Goal: Obtain resource: Obtain resource

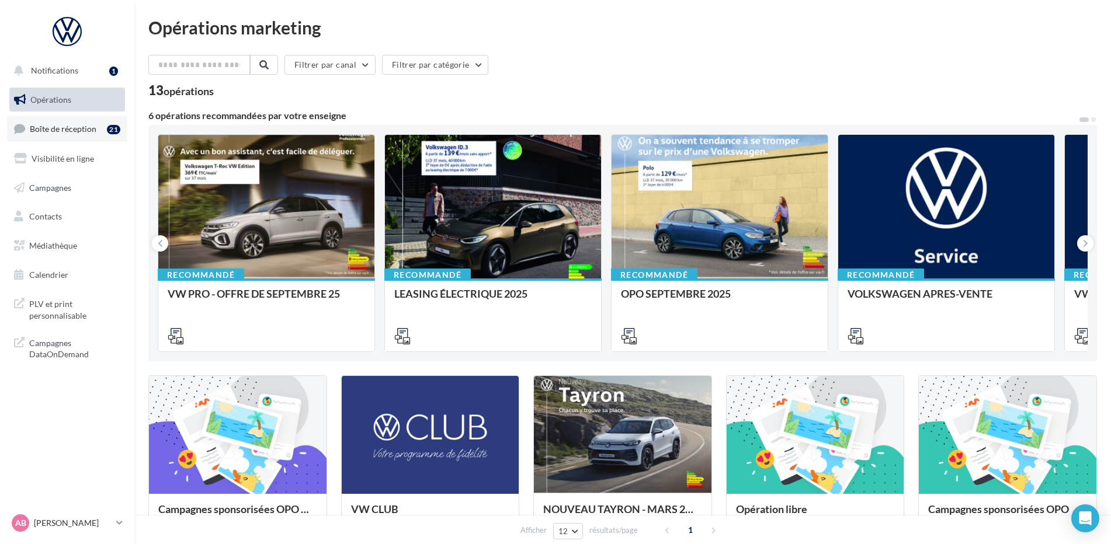
click at [47, 128] on span "Boîte de réception" at bounding box center [63, 129] width 67 height 10
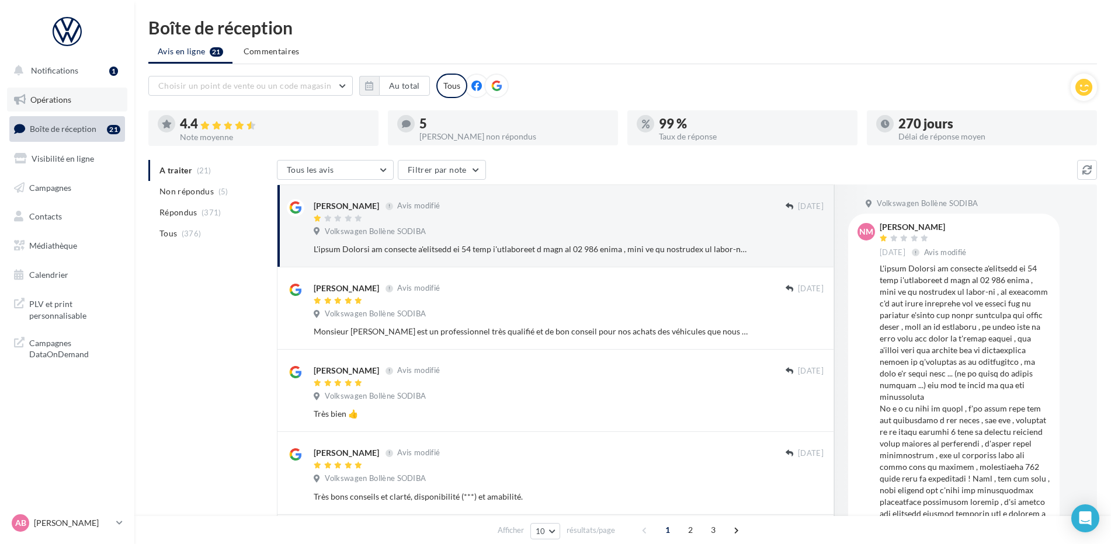
click at [44, 98] on span "Opérations" at bounding box center [50, 100] width 41 height 10
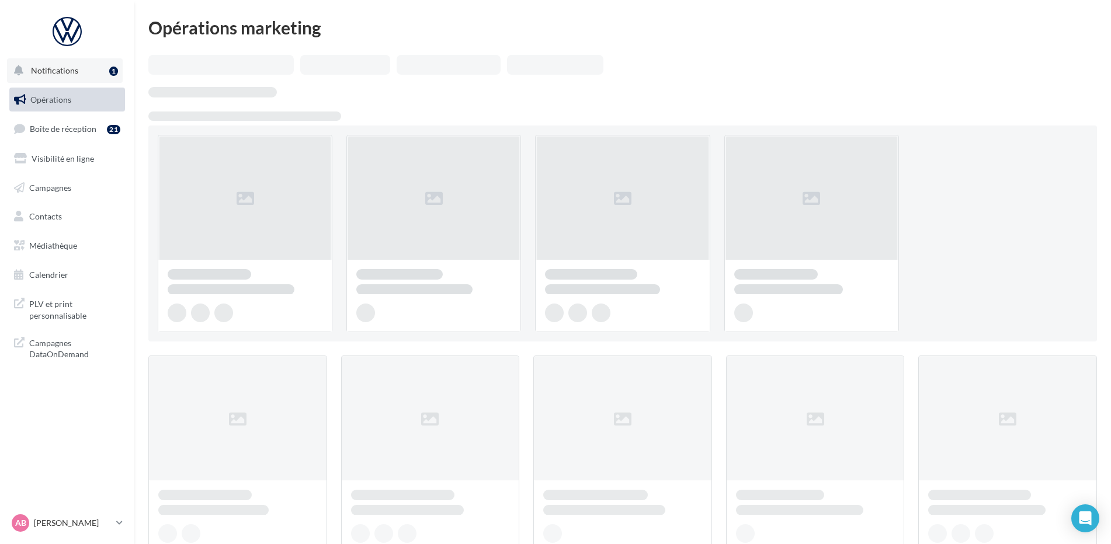
click at [54, 70] on span "Notifications" at bounding box center [54, 70] width 47 height 10
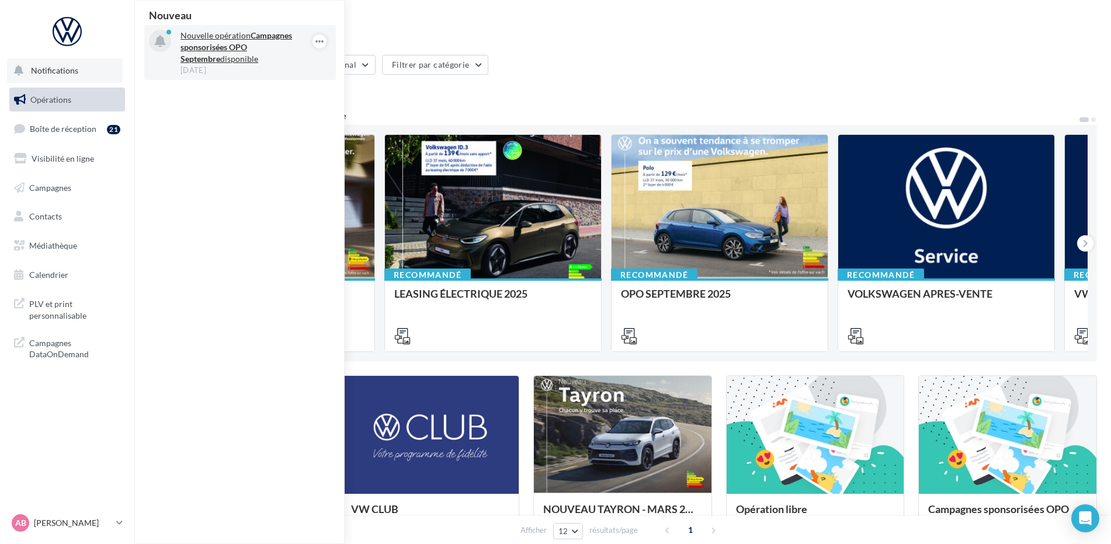
click at [201, 43] on strong "Campagnes sponsorisées OPO Septembre" at bounding box center [236, 46] width 112 height 33
click at [204, 50] on strong "Campagnes sponsorisées OPO Septembre" at bounding box center [236, 46] width 112 height 33
click at [211, 48] on strong "Campagnes sponsorisées OPO Septembre" at bounding box center [236, 46] width 112 height 33
drag, startPoint x: 899, startPoint y: 191, endPoint x: 1116, endPoint y: 169, distance: 217.8
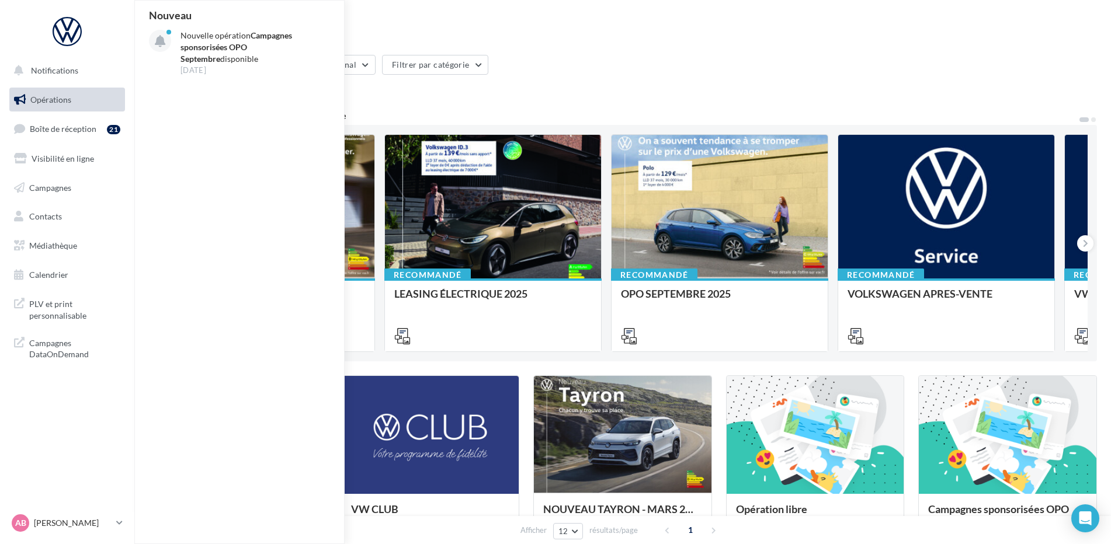
click at [1111, 169] on html "Notifications Nouveau Nouvelle opération Campagnes sponsorisées OPO Septembre d…" at bounding box center [555, 272] width 1111 height 544
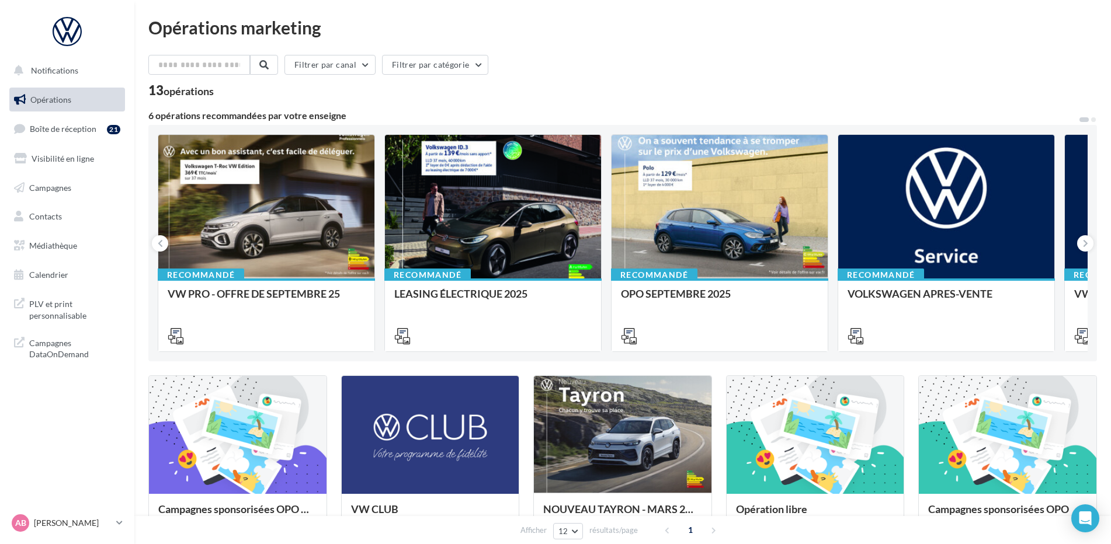
drag, startPoint x: 644, startPoint y: 76, endPoint x: 937, endPoint y: 91, distance: 293.5
click at [937, 91] on div "Filtrer par canal Filtrer par catégorie 13 opérations" at bounding box center [622, 76] width 948 height 42
click at [1087, 239] on icon at bounding box center [1085, 244] width 5 height 12
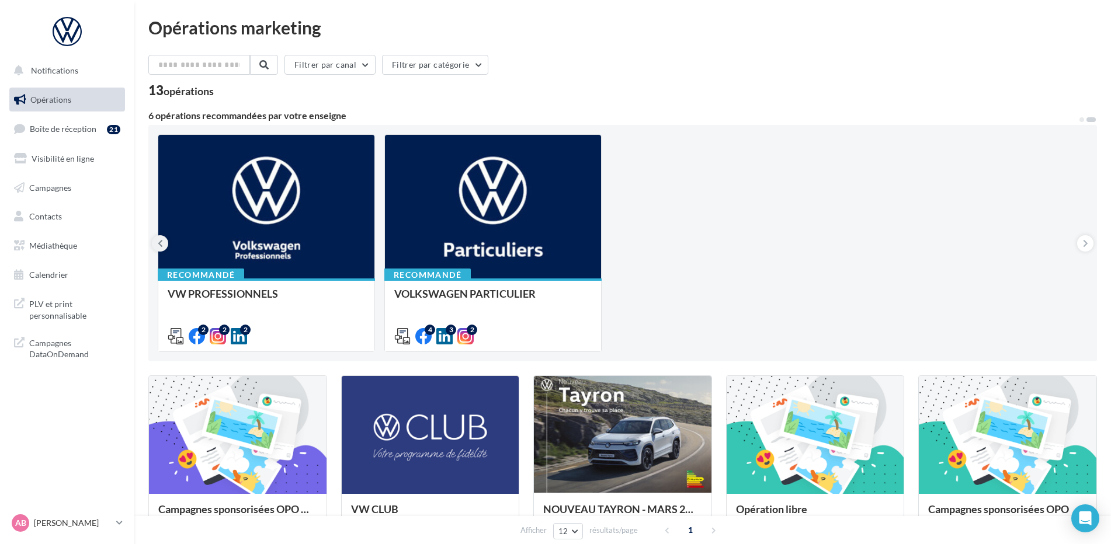
click at [165, 241] on button at bounding box center [160, 243] width 16 height 16
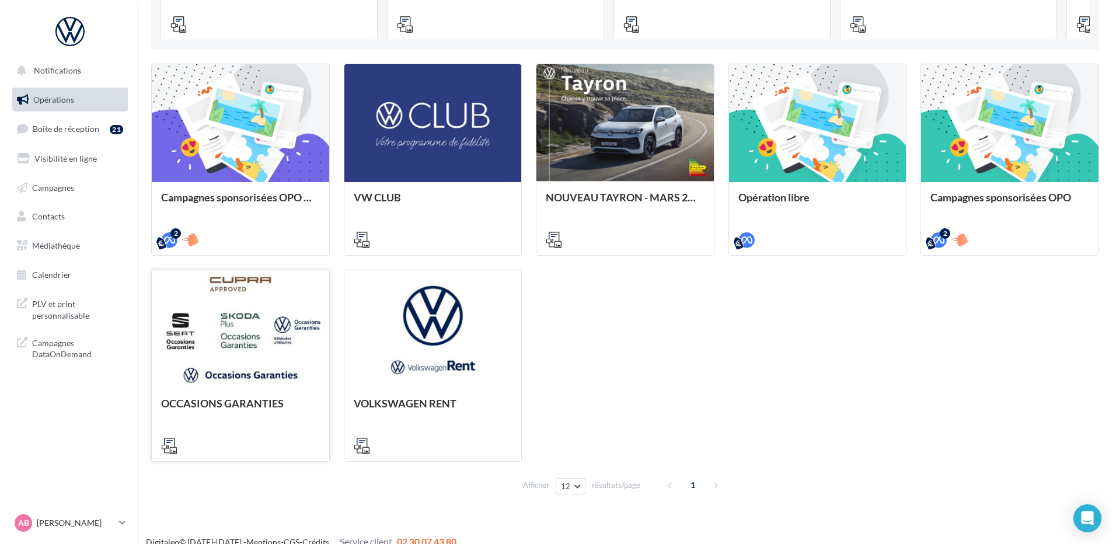
scroll to position [326, 0]
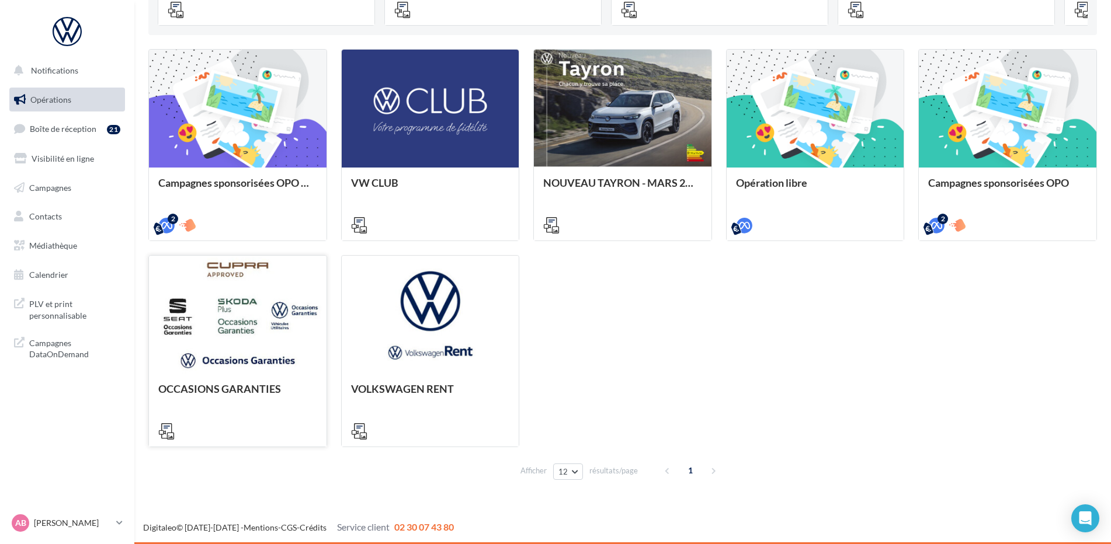
click at [227, 326] on div at bounding box center [238, 315] width 178 height 119
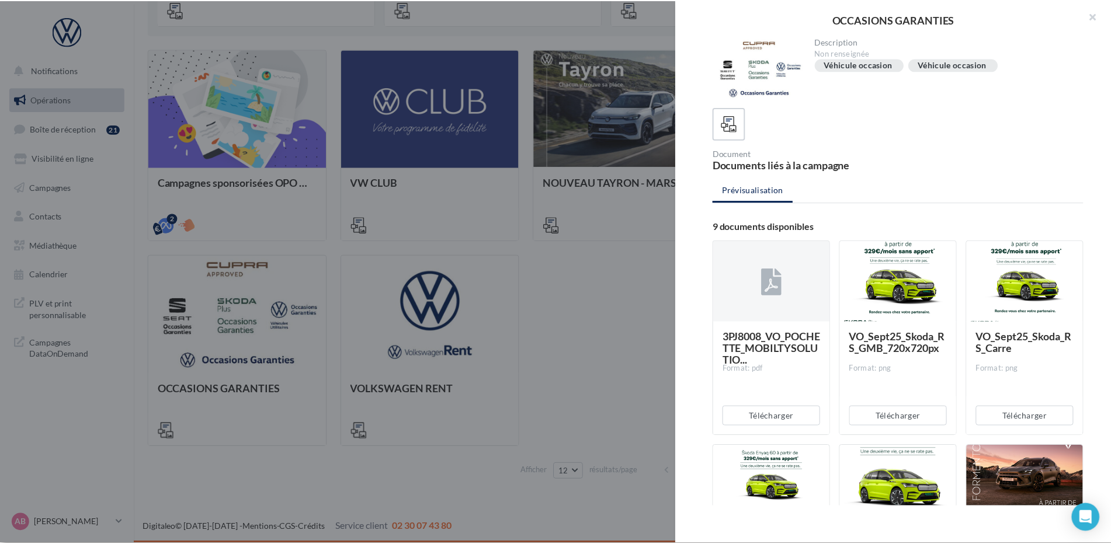
scroll to position [0, 0]
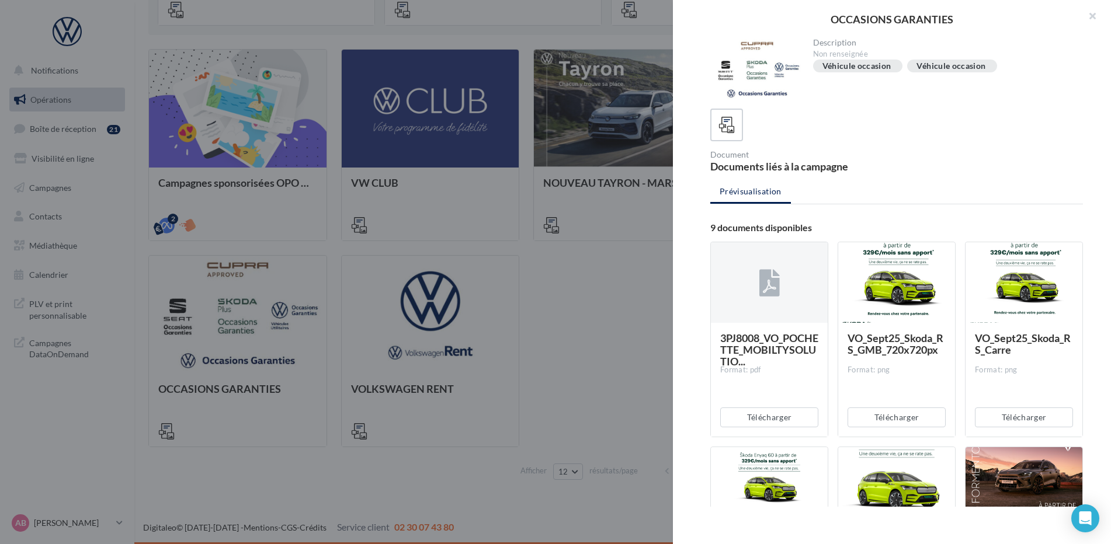
click at [482, 494] on div "OCCASIONS GARANTIES Description Non renseignée Véhicule occasion Véhicule occas…" at bounding box center [622, 494] width 948 height 0
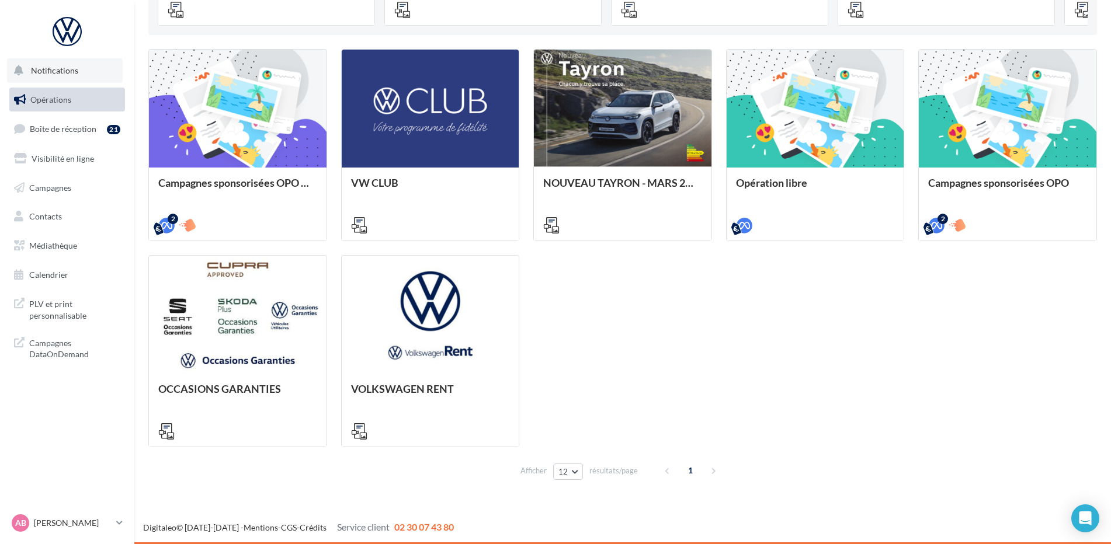
click at [50, 65] on span "Notifications" at bounding box center [54, 70] width 47 height 10
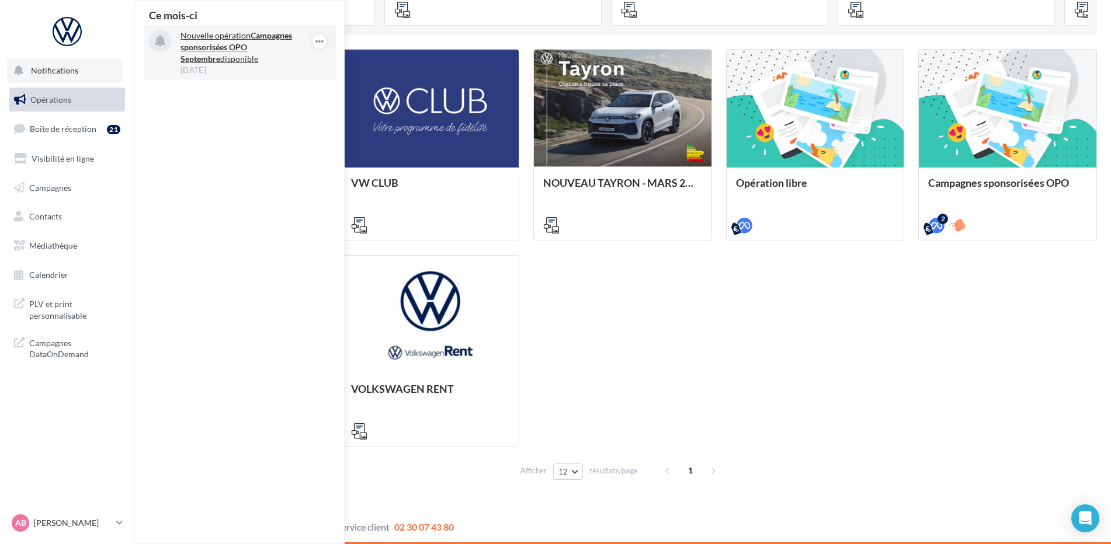
click at [217, 55] on p "Nouvelle opération Campagnes sponsorisées OPO Septembre disponible" at bounding box center [247, 47] width 135 height 35
drag, startPoint x: 217, startPoint y: 55, endPoint x: 208, endPoint y: 135, distance: 81.1
click at [208, 138] on div "Ce mois-ci Nouvelle opération Campagnes sponsorisées OPO Septembre disponible 0…" at bounding box center [240, 272] width 210 height 543
click at [265, 47] on strong "Campagnes sponsorisées OPO Septembre" at bounding box center [236, 46] width 112 height 33
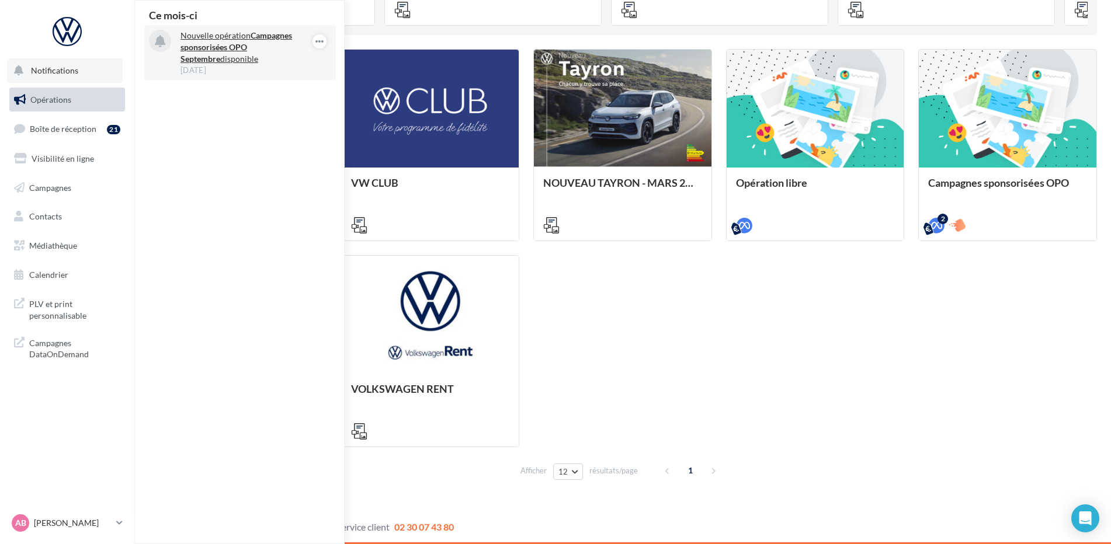
click at [267, 48] on strong "Campagnes sponsorisées OPO Septembre" at bounding box center [236, 46] width 112 height 33
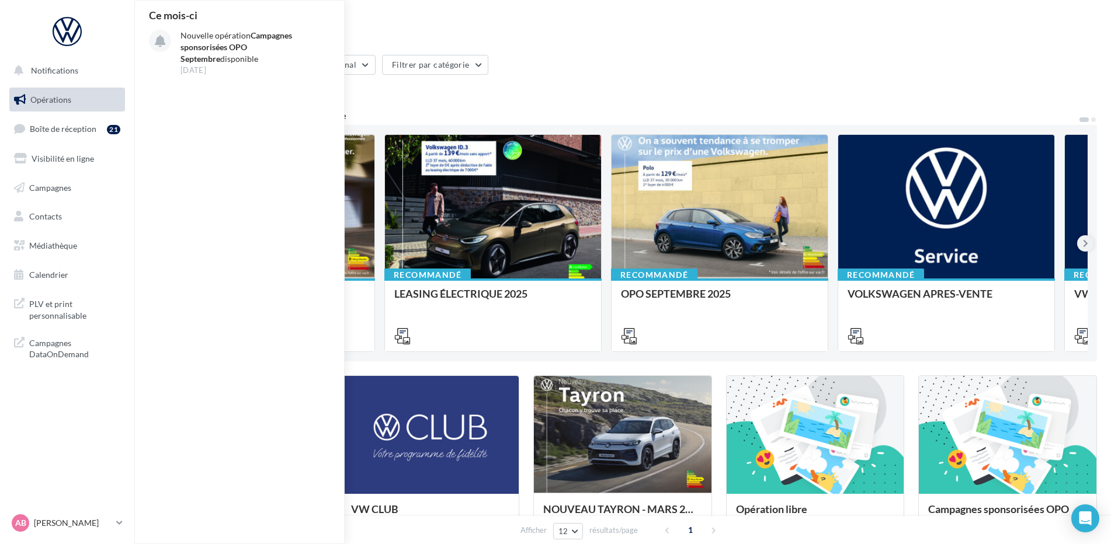
click at [1084, 242] on icon at bounding box center [1085, 244] width 5 height 12
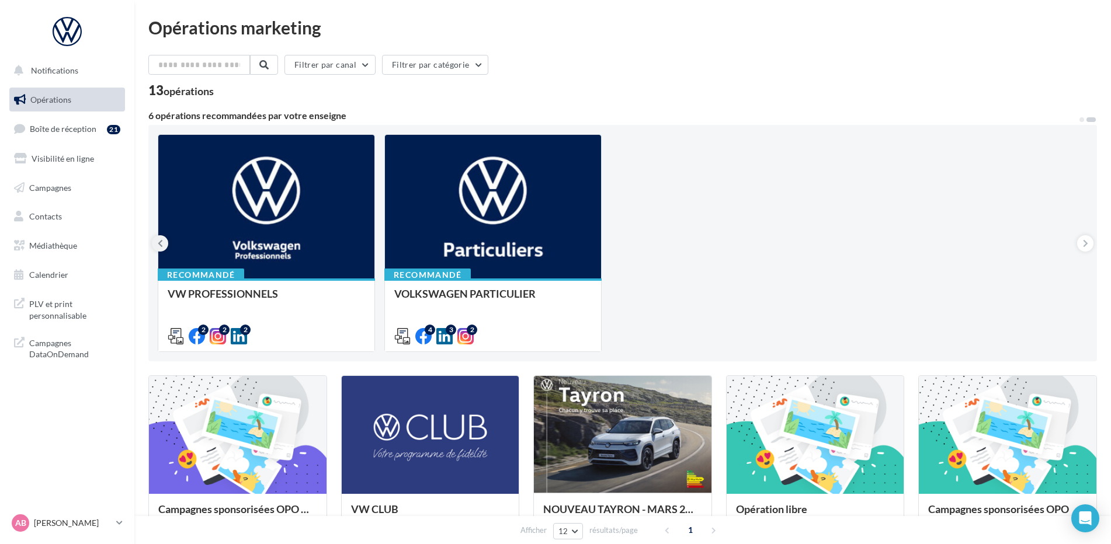
click at [158, 248] on icon at bounding box center [160, 244] width 5 height 12
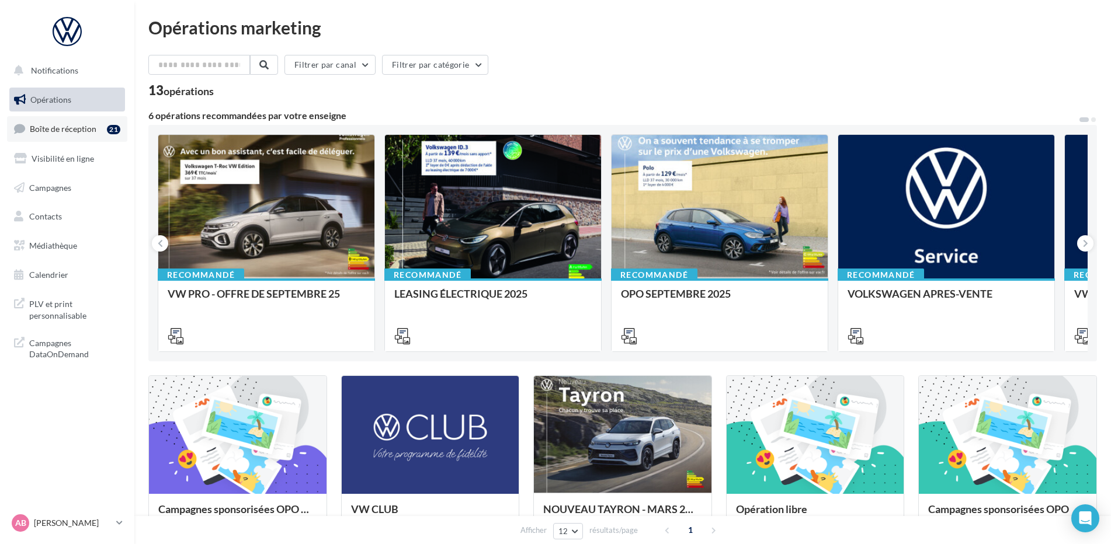
click at [68, 130] on span "Boîte de réception" at bounding box center [63, 129] width 67 height 10
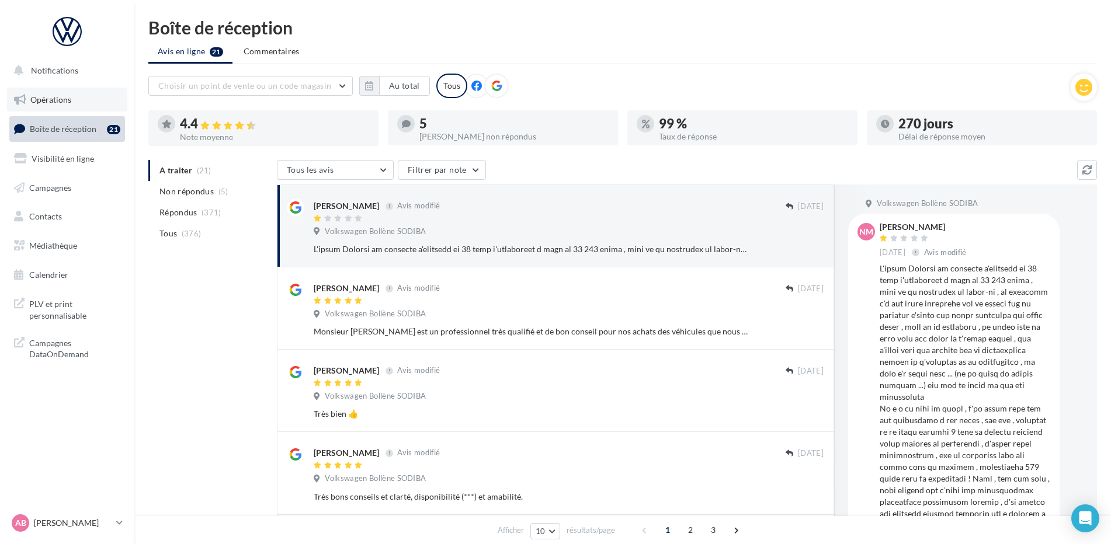
click at [56, 98] on span "Opérations" at bounding box center [50, 100] width 41 height 10
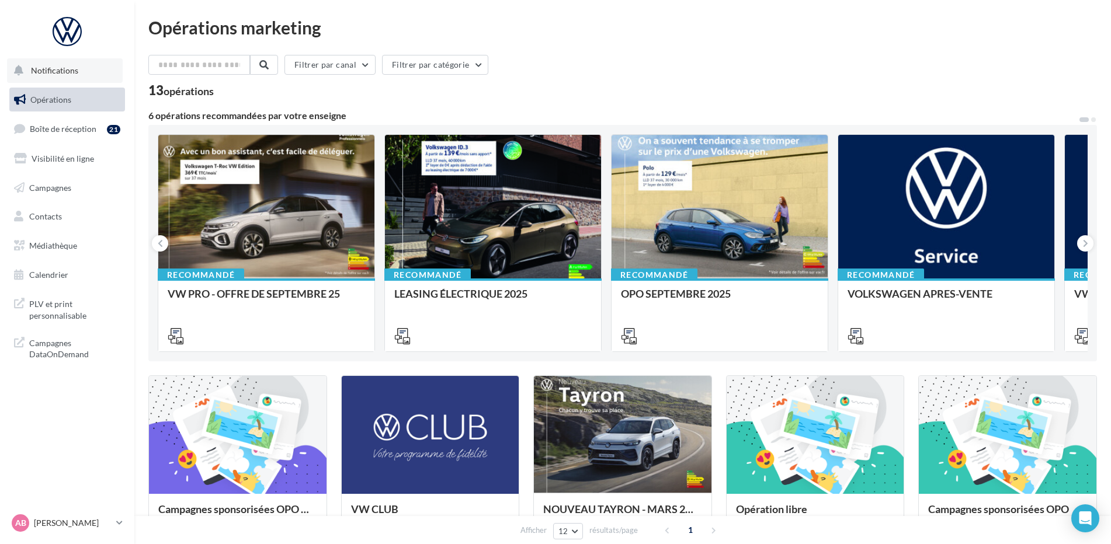
click at [71, 76] on button "Notifications" at bounding box center [65, 70] width 116 height 25
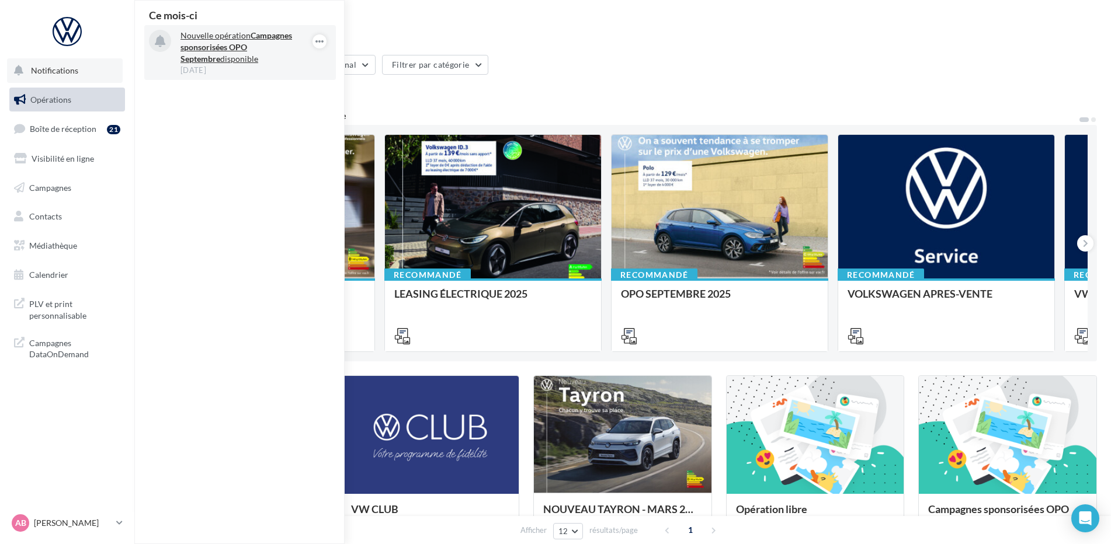
click at [200, 40] on p "Nouvelle opération Campagnes sponsorisées OPO Septembre disponible" at bounding box center [247, 47] width 135 height 35
click at [202, 41] on p "Nouvelle opération Campagnes sponsorisées OPO Septembre disponible" at bounding box center [247, 47] width 135 height 35
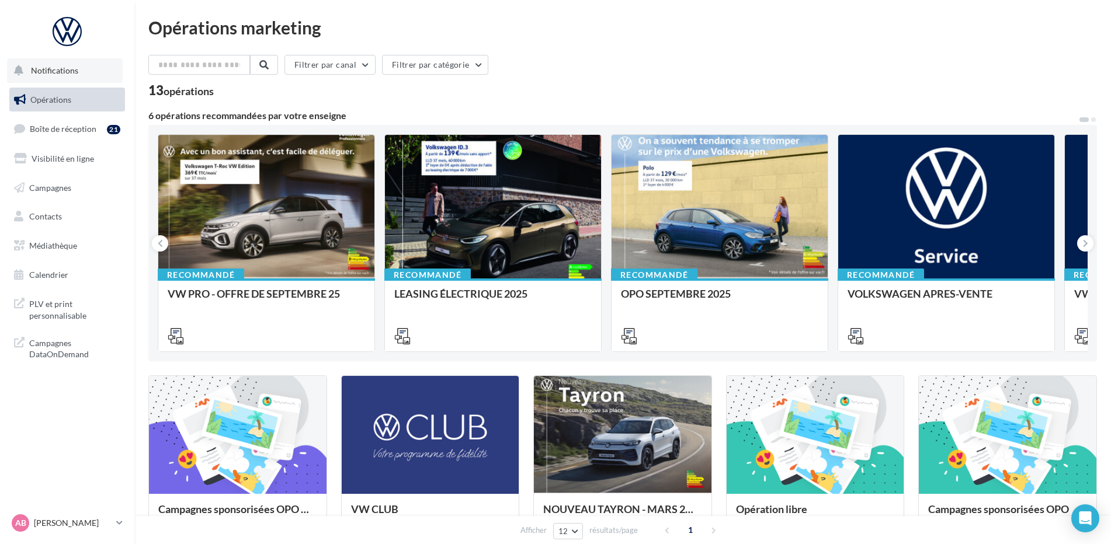
click at [60, 75] on span "Notifications" at bounding box center [54, 70] width 47 height 10
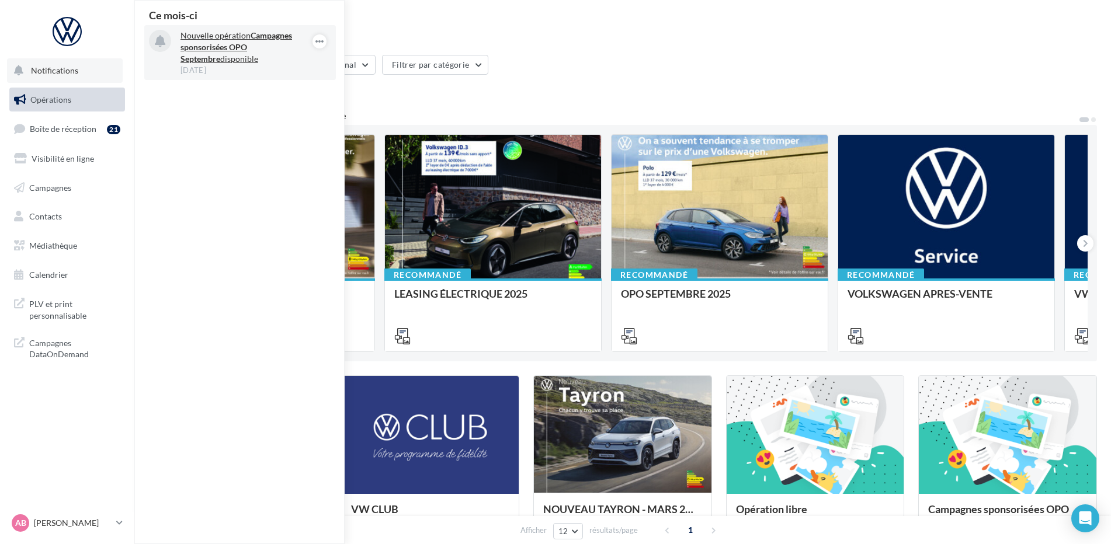
click at [232, 49] on strong "Campagnes sponsorisées OPO Septembre" at bounding box center [236, 46] width 112 height 33
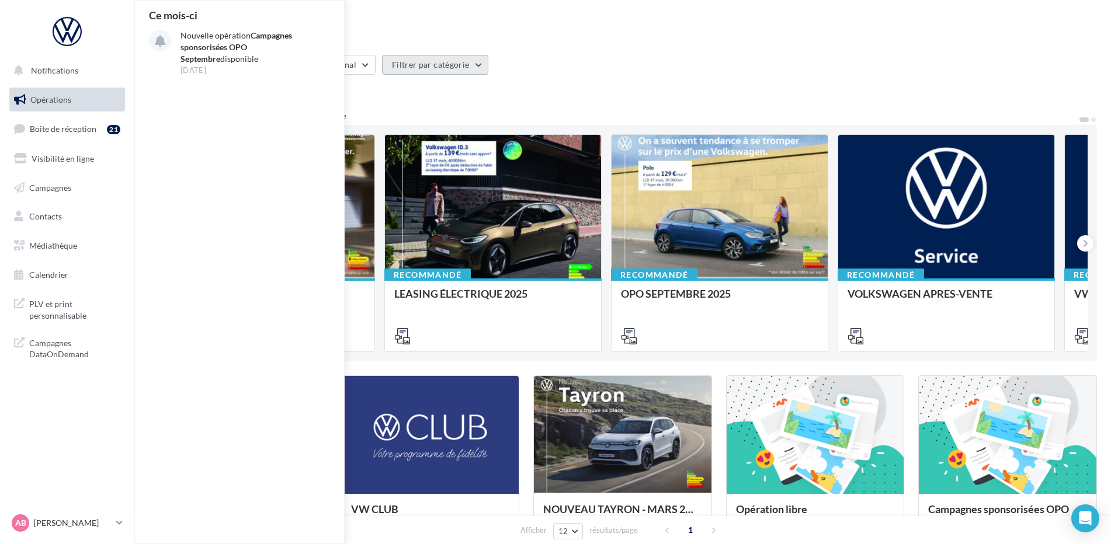
click at [448, 58] on button "Filtrer par catégorie" at bounding box center [435, 65] width 106 height 20
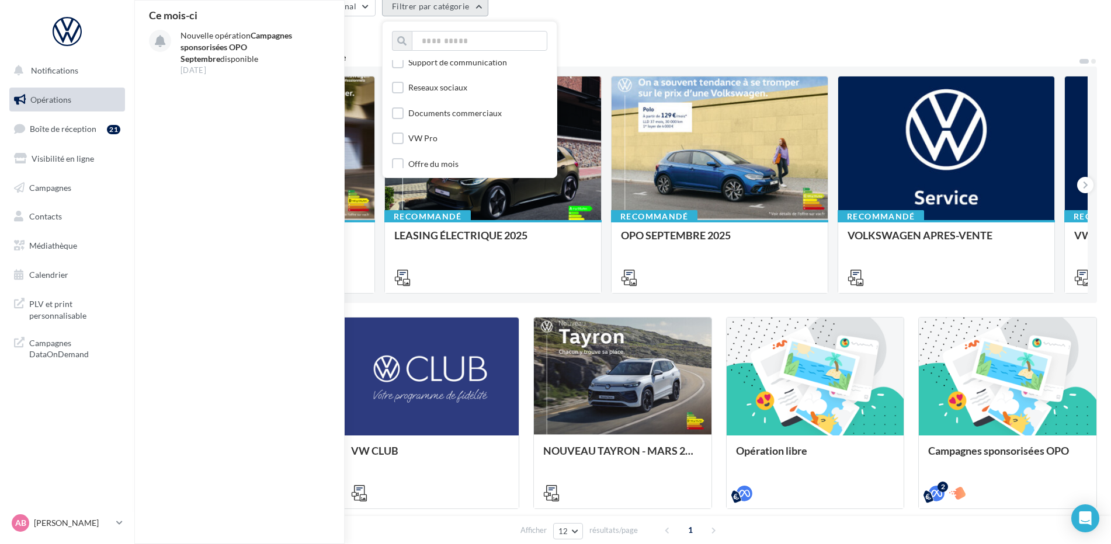
scroll to position [114, 0]
click at [402, 109] on label at bounding box center [398, 106] width 12 height 12
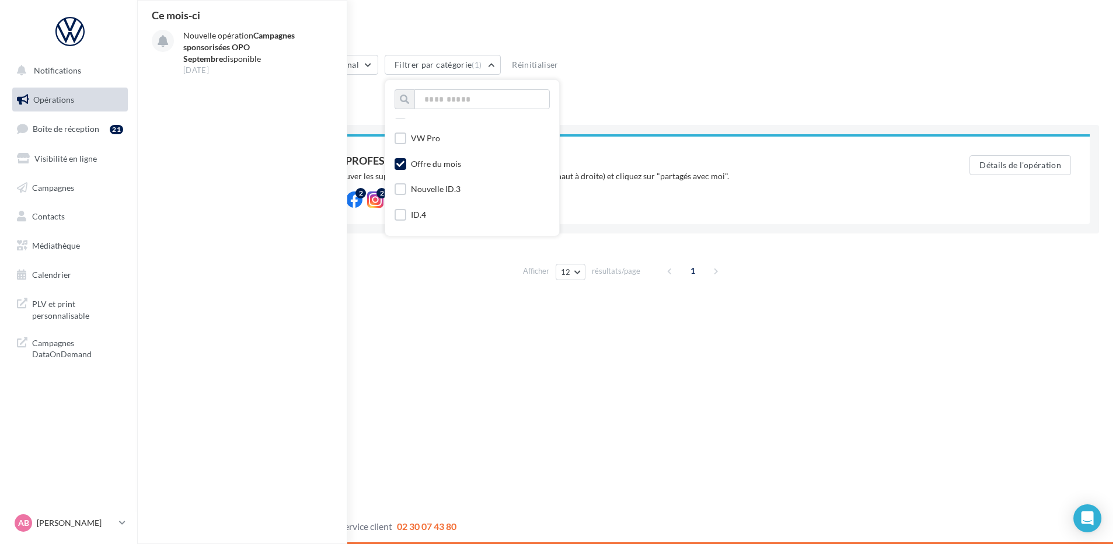
scroll to position [0, 0]
click at [714, 55] on div "Filtrer par canal Filtrer par catégorie (1) Toutes les catégories APV Support d…" at bounding box center [625, 67] width 954 height 25
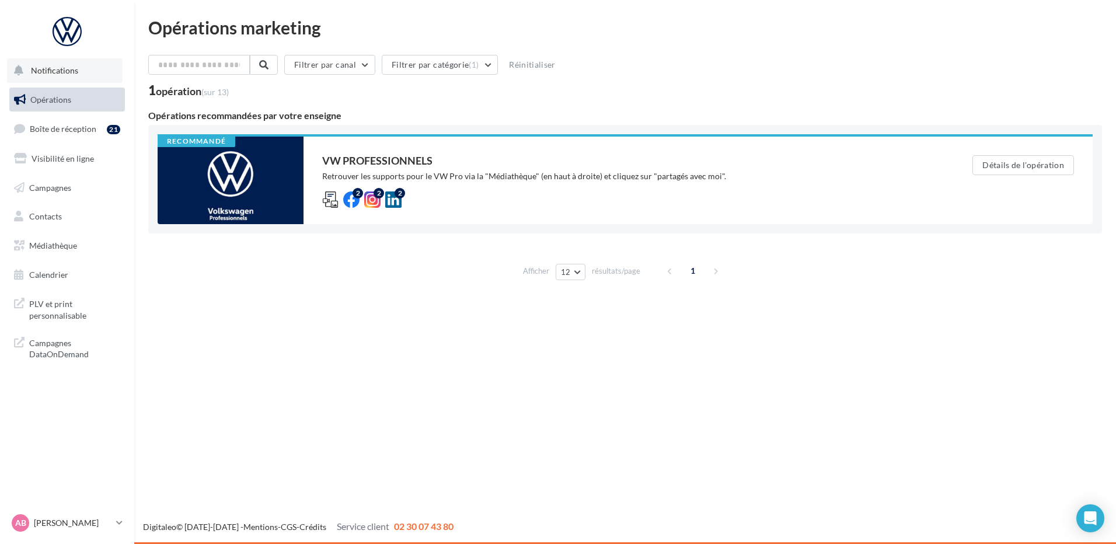
click at [43, 69] on span "Notifications" at bounding box center [54, 70] width 47 height 10
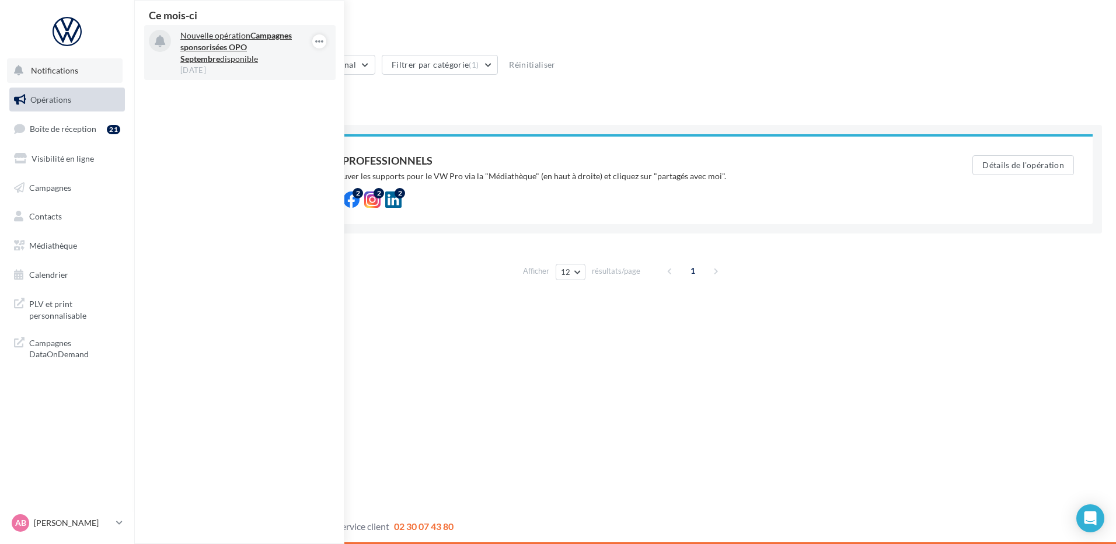
click at [207, 40] on p "Nouvelle opération Campagnes sponsorisées OPO Septembre disponible" at bounding box center [247, 47] width 135 height 35
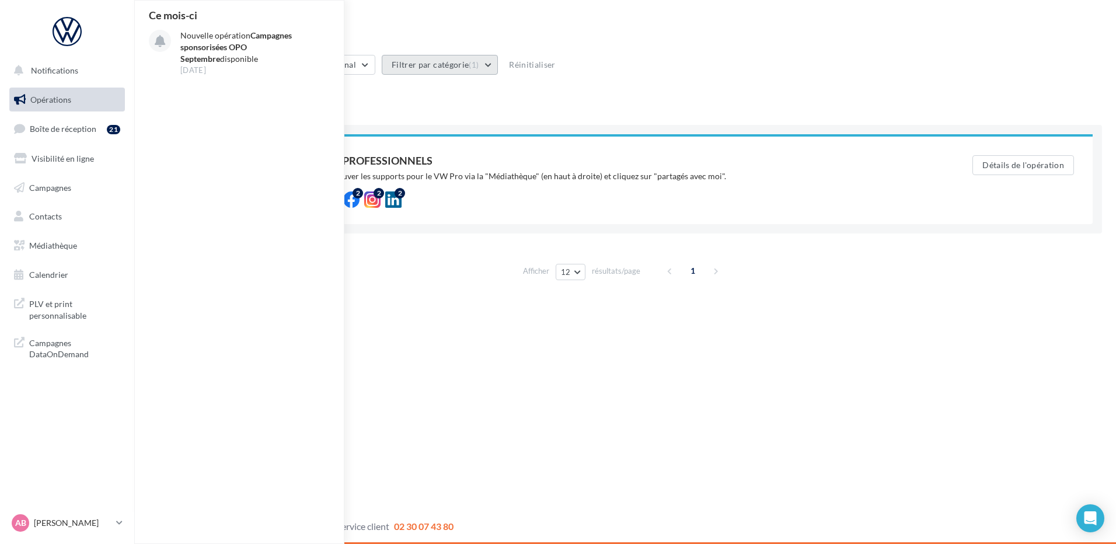
click at [495, 66] on button "Filtrer par catégorie (1)" at bounding box center [440, 65] width 116 height 20
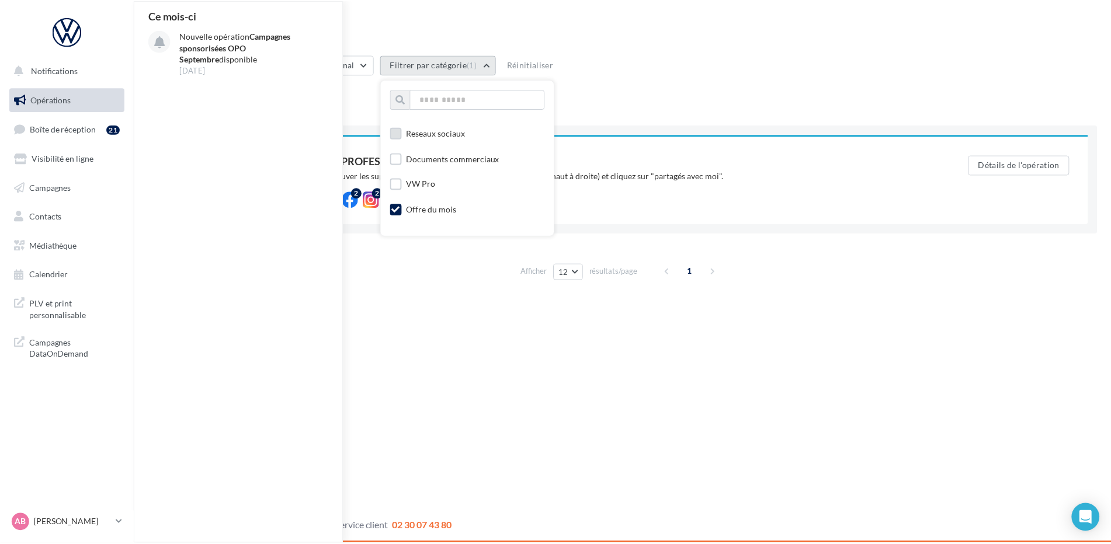
scroll to position [117, 0]
click at [403, 166] on label at bounding box center [398, 162] width 12 height 12
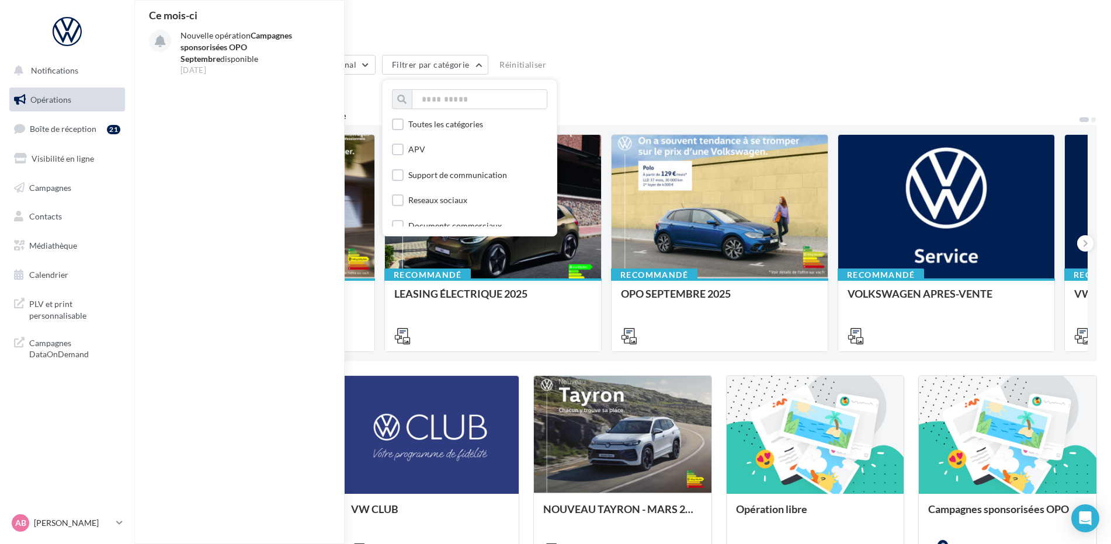
scroll to position [0, 0]
click at [402, 172] on label at bounding box center [398, 177] width 12 height 12
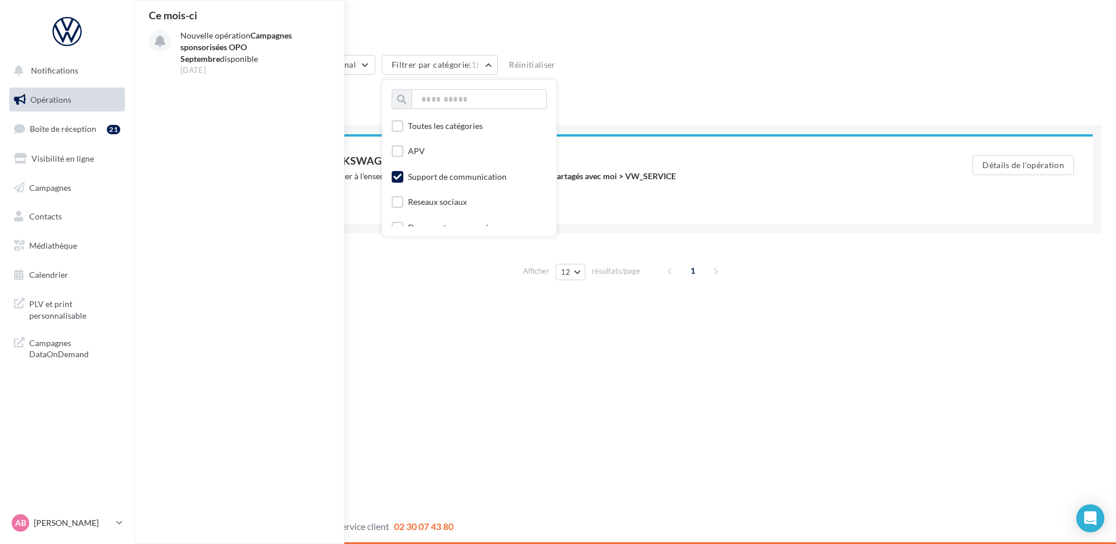
click at [691, 15] on div "Opérations marketing Filtrer par canal Filtrer par catégorie (1) Toutes les cat…" at bounding box center [625, 156] width 982 height 313
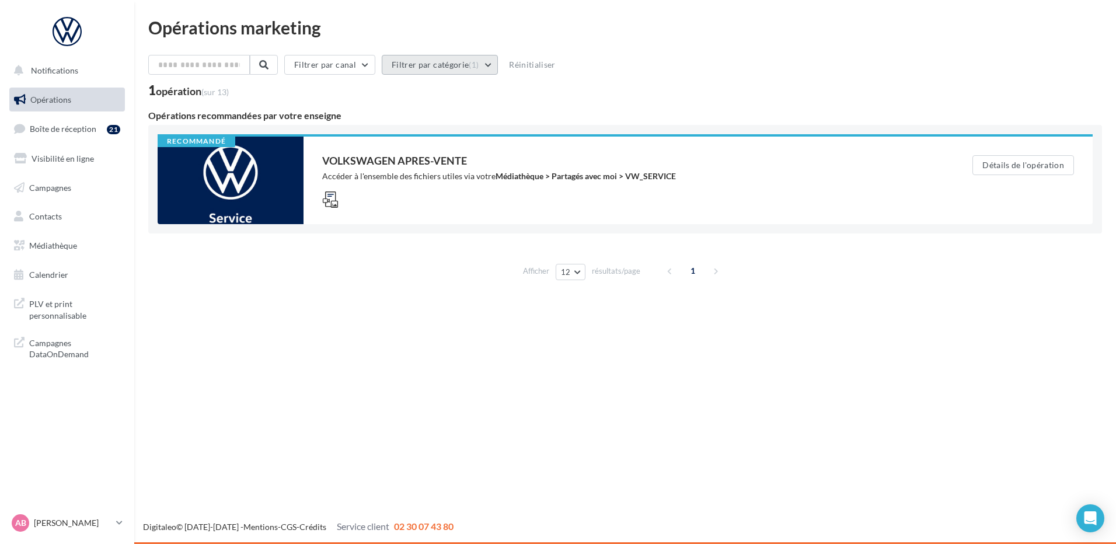
click at [492, 67] on button "Filtrer par catégorie (1)" at bounding box center [440, 65] width 116 height 20
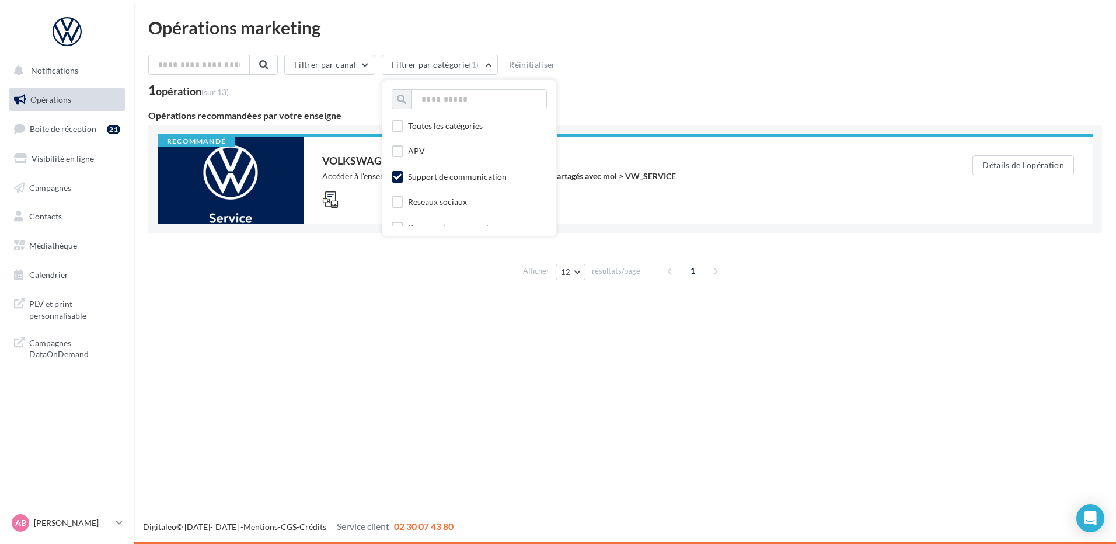
click at [401, 179] on icon at bounding box center [398, 177] width 8 height 8
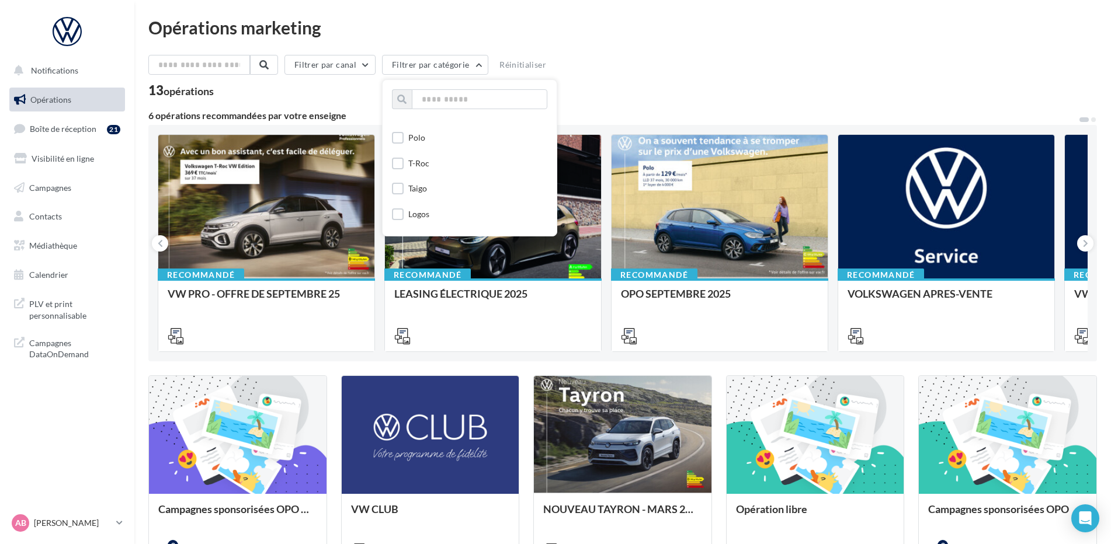
scroll to position [292, 0]
click at [374, 65] on button "Filtrer par canal" at bounding box center [329, 65] width 91 height 20
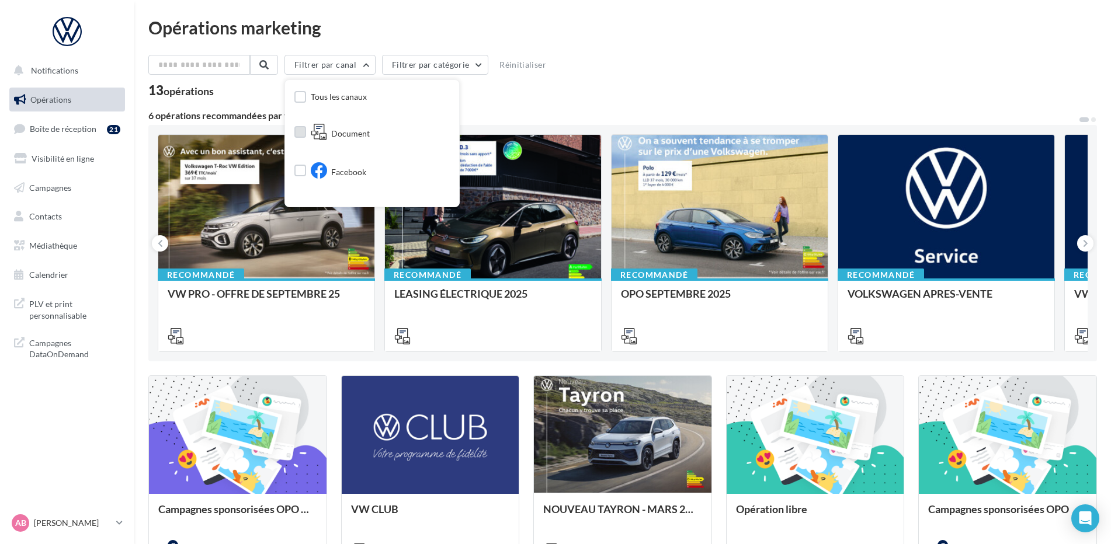
click at [345, 130] on span "Document" at bounding box center [350, 134] width 39 height 12
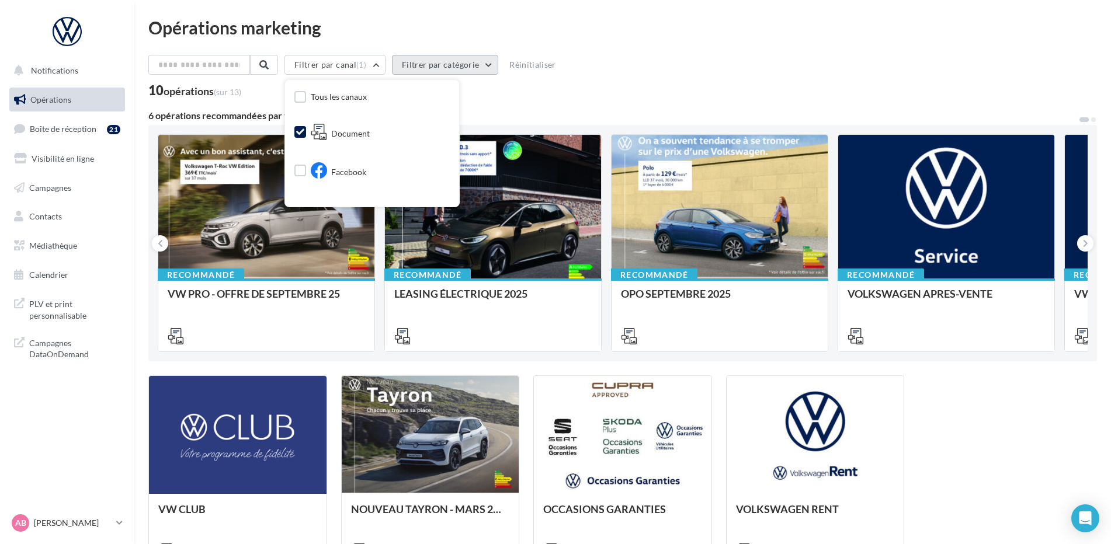
click at [467, 61] on button "Filtrer par catégorie" at bounding box center [445, 65] width 106 height 20
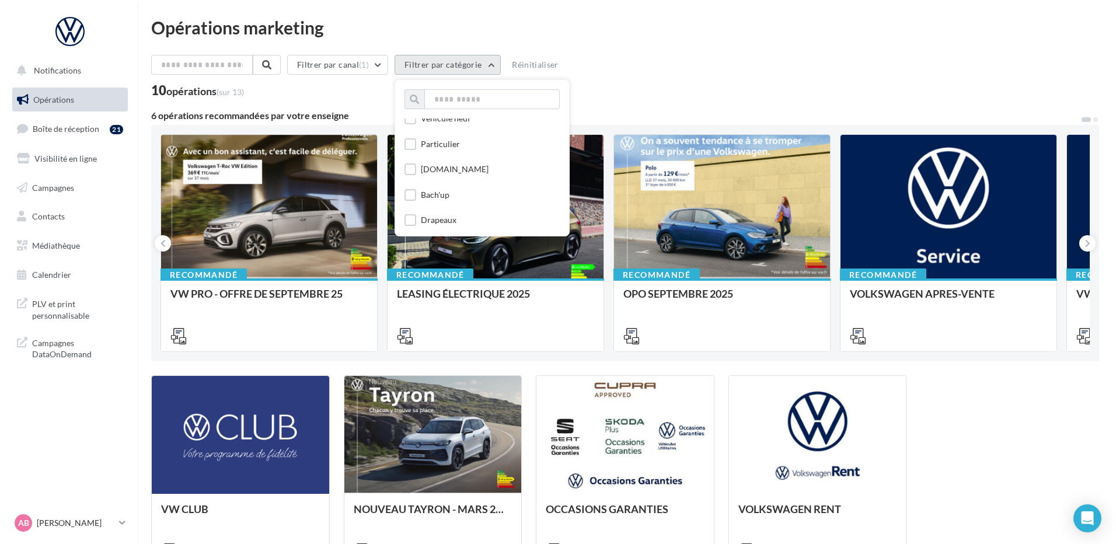
scroll to position [701, 0]
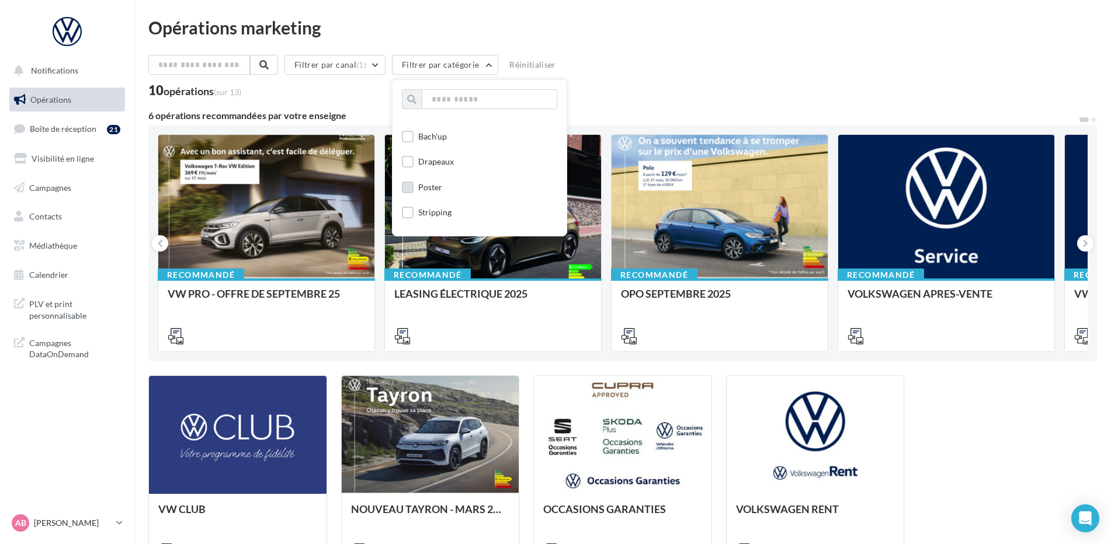
click at [427, 185] on div "Poster" at bounding box center [430, 188] width 24 height 12
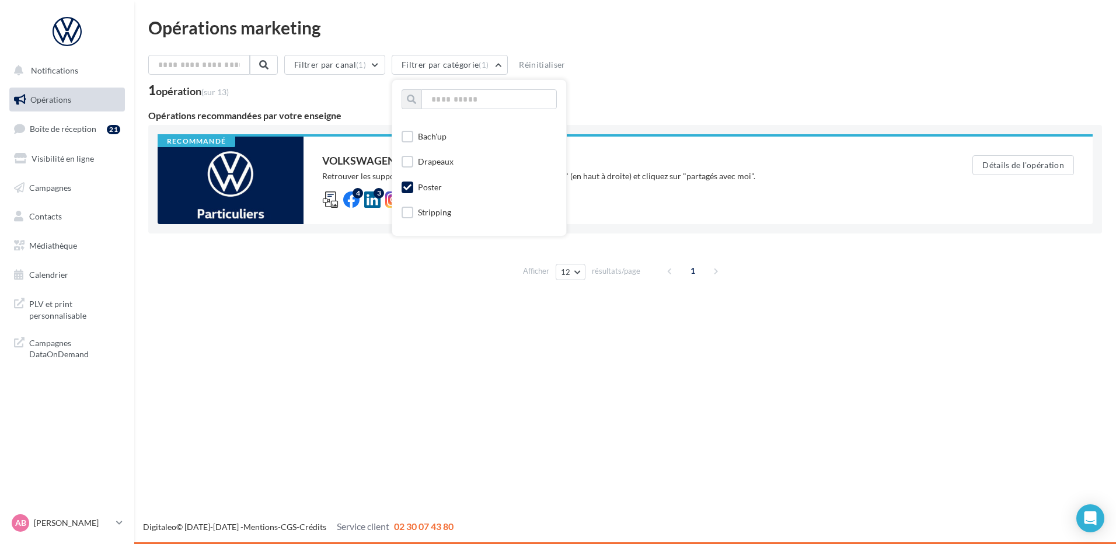
click at [691, 62] on div "Filtrer par canal (1) Filtrer par catégorie (1) Toutes les catégories APV Suppo…" at bounding box center [625, 67] width 954 height 25
click at [220, 62] on input "text" at bounding box center [199, 65] width 103 height 20
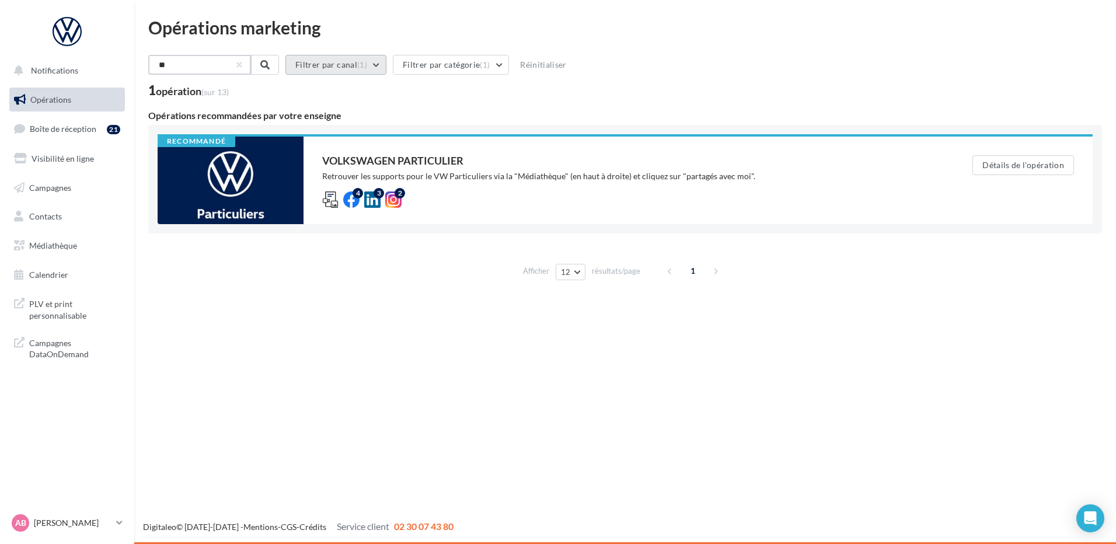
type input "**"
click at [385, 65] on button "Filtrer par canal (1)" at bounding box center [334, 65] width 101 height 20
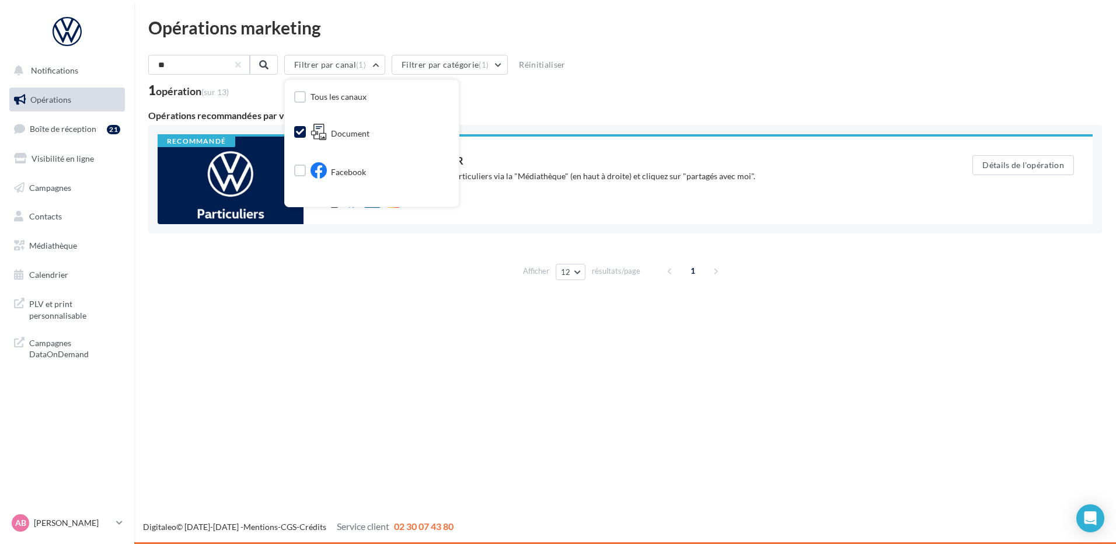
click at [304, 134] on icon at bounding box center [300, 132] width 8 height 8
click at [459, 90] on div "Tous les canaux Document Facebook Instagram Post LinkedIn Meta Ads Display ads" at bounding box center [372, 143] width 174 height 127
click at [545, 111] on div "Opérations recommandées par votre enseigne" at bounding box center [625, 115] width 954 height 9
click at [548, 110] on div "** Filtrer par canal Filtrer par catégorie (1) Réinitialiser 1 opération (sur 1…" at bounding box center [625, 170] width 954 height 230
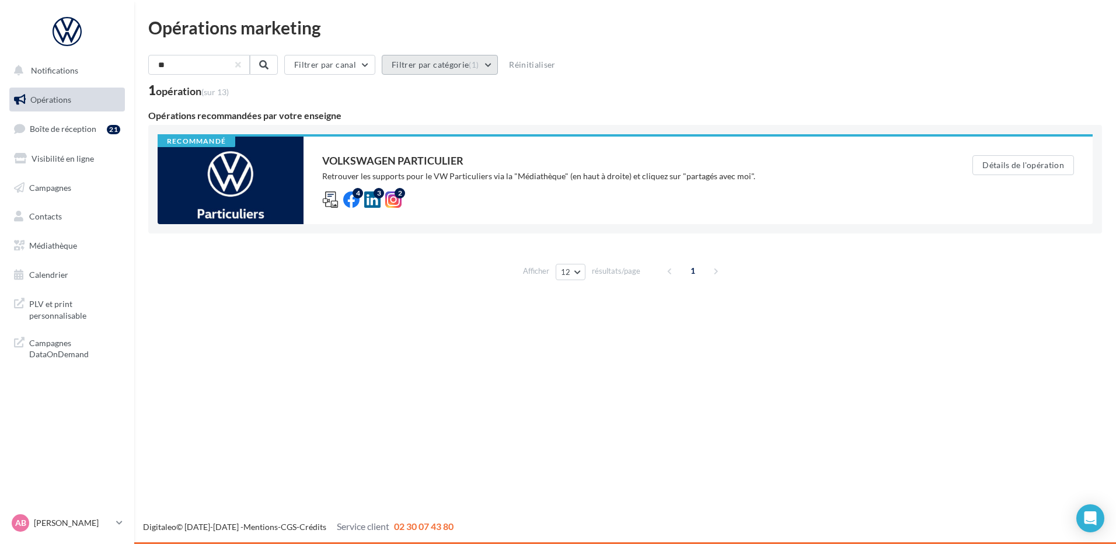
click at [493, 63] on button "Filtrer par catégorie (1)" at bounding box center [440, 65] width 116 height 20
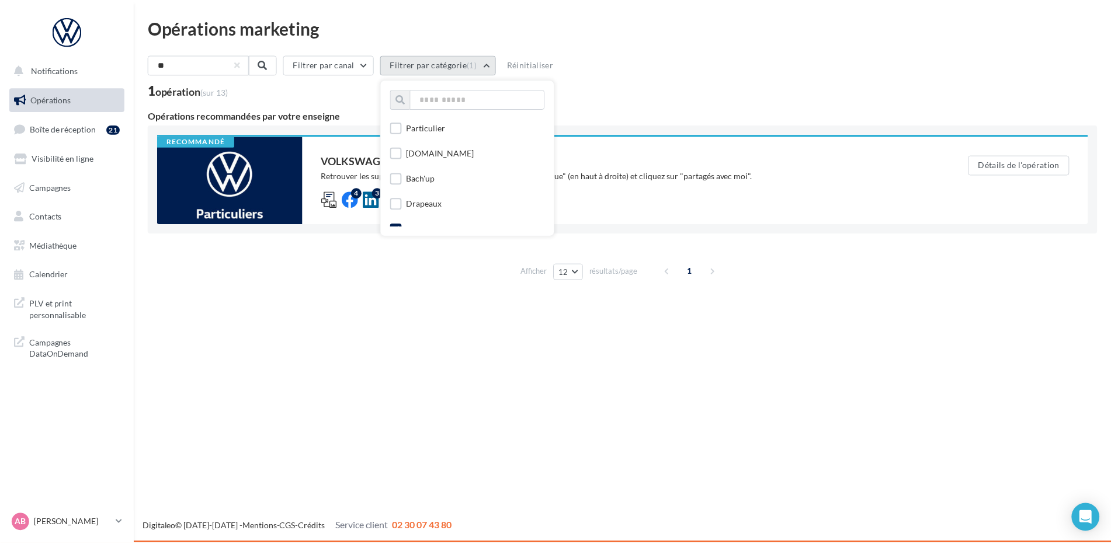
scroll to position [698, 0]
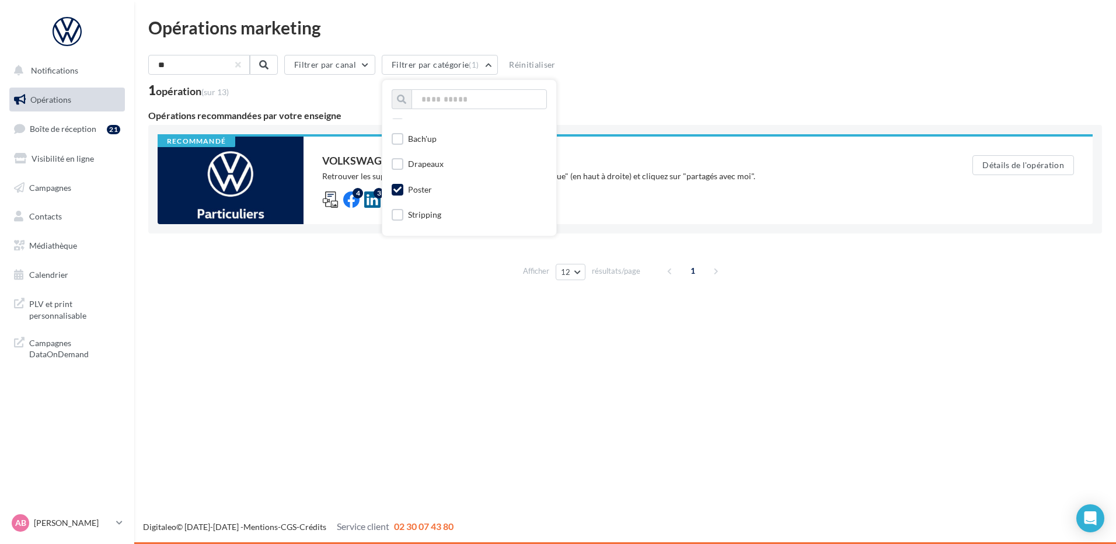
click at [402, 190] on icon at bounding box center [398, 190] width 8 height 8
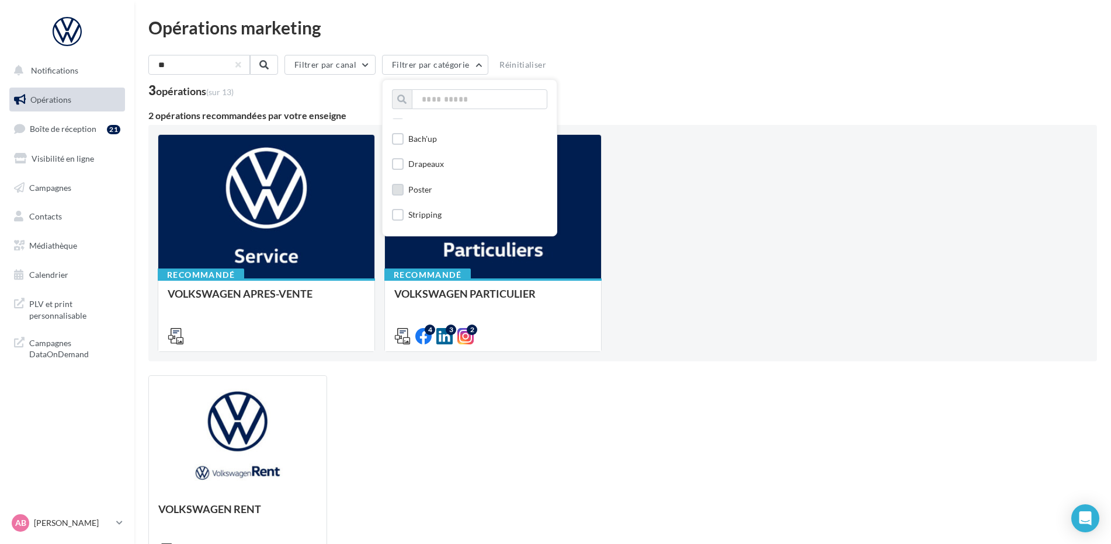
click at [700, 59] on div "** Filtrer par canal Filtrer par catégorie Toutes les catégories APV Support de…" at bounding box center [622, 67] width 948 height 25
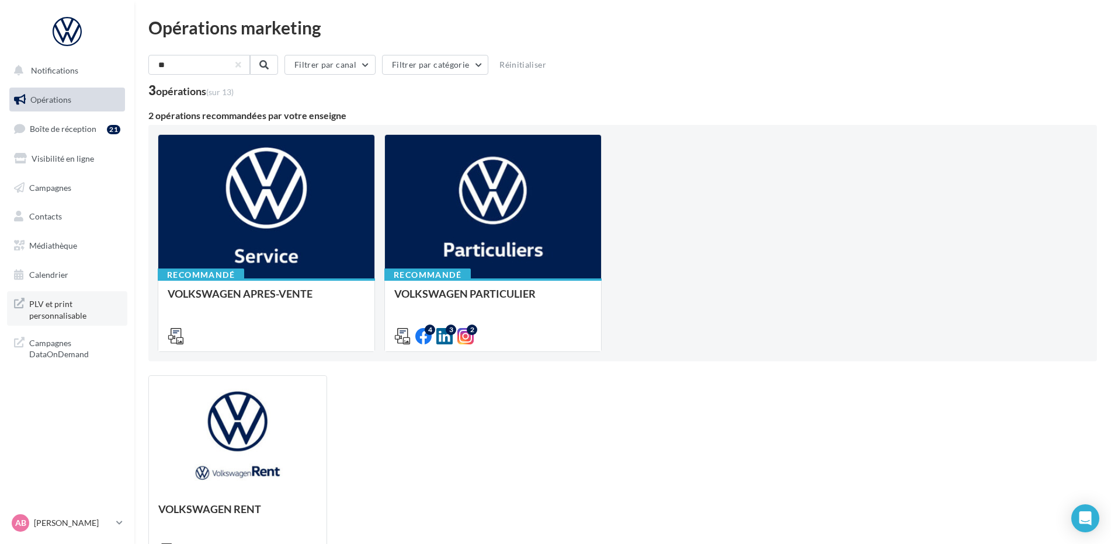
click at [61, 314] on span "PLV et print personnalisable" at bounding box center [74, 308] width 91 height 25
click at [51, 305] on span "PLV et print personnalisable" at bounding box center [74, 308] width 91 height 25
click at [46, 248] on span "Médiathèque" at bounding box center [53, 246] width 48 height 10
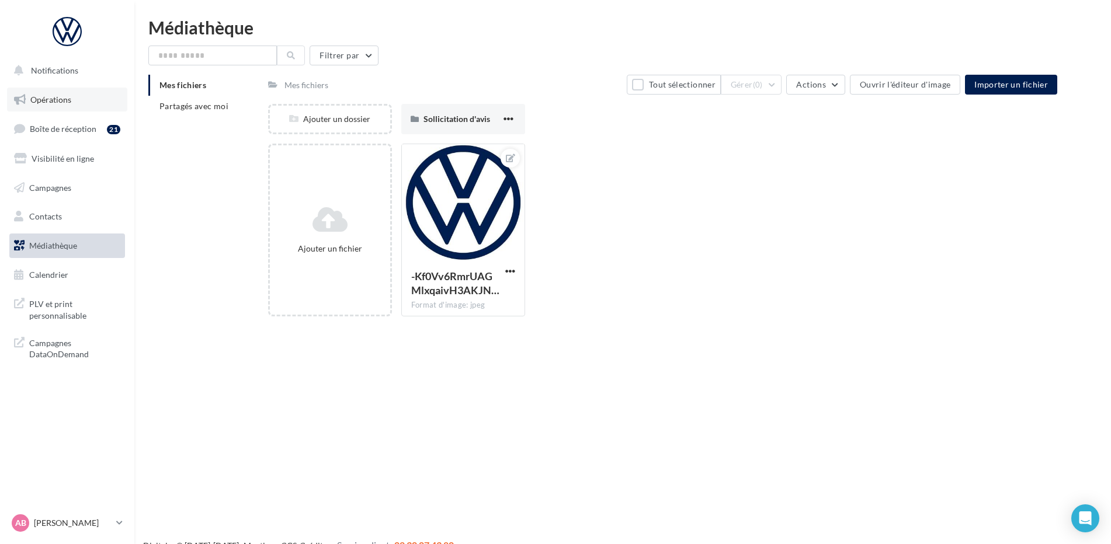
click at [51, 100] on span "Opérations" at bounding box center [50, 100] width 41 height 10
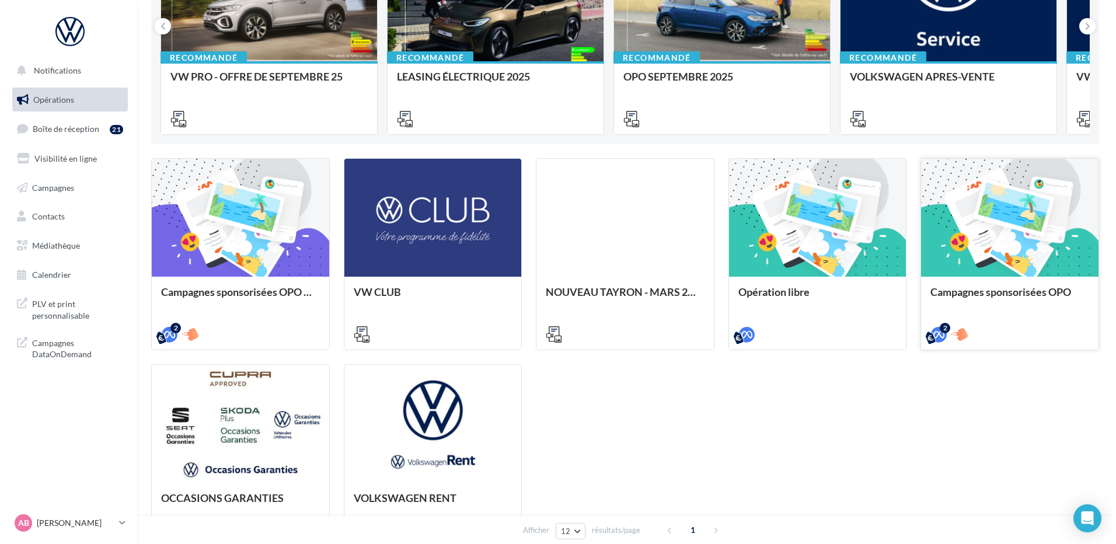
scroll to position [234, 0]
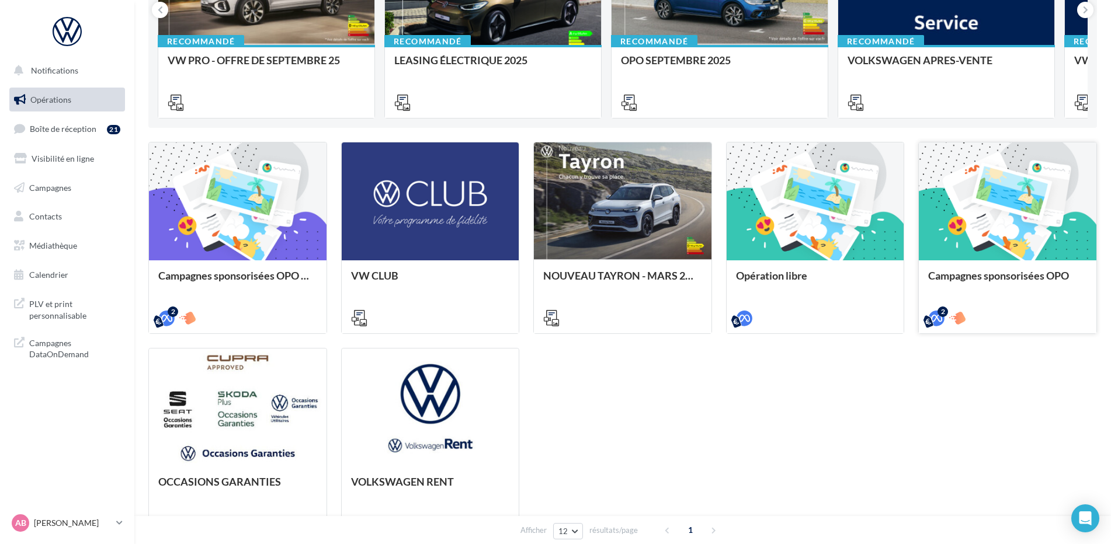
click at [1013, 212] on div at bounding box center [1008, 201] width 178 height 119
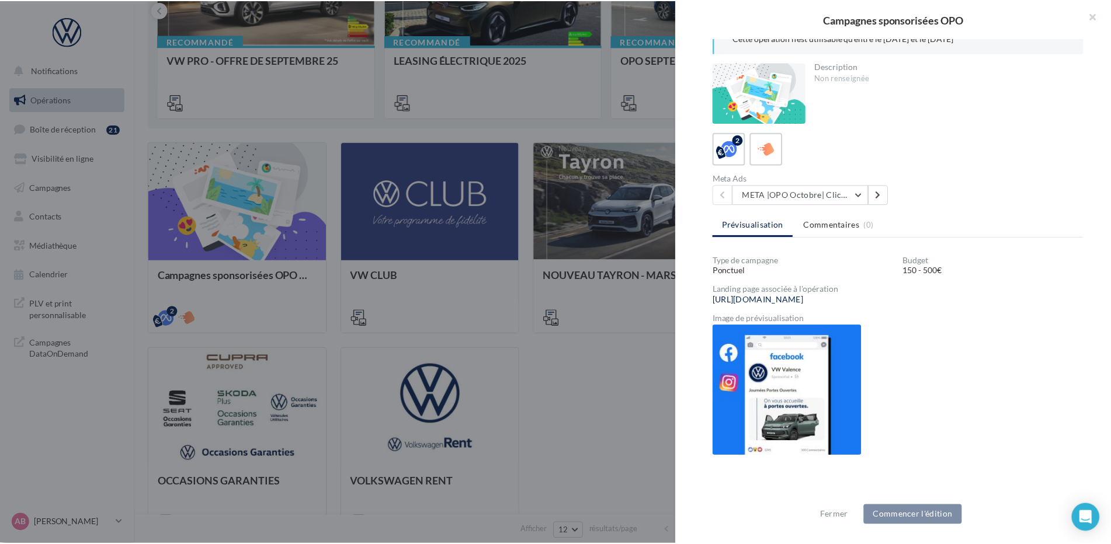
scroll to position [0, 0]
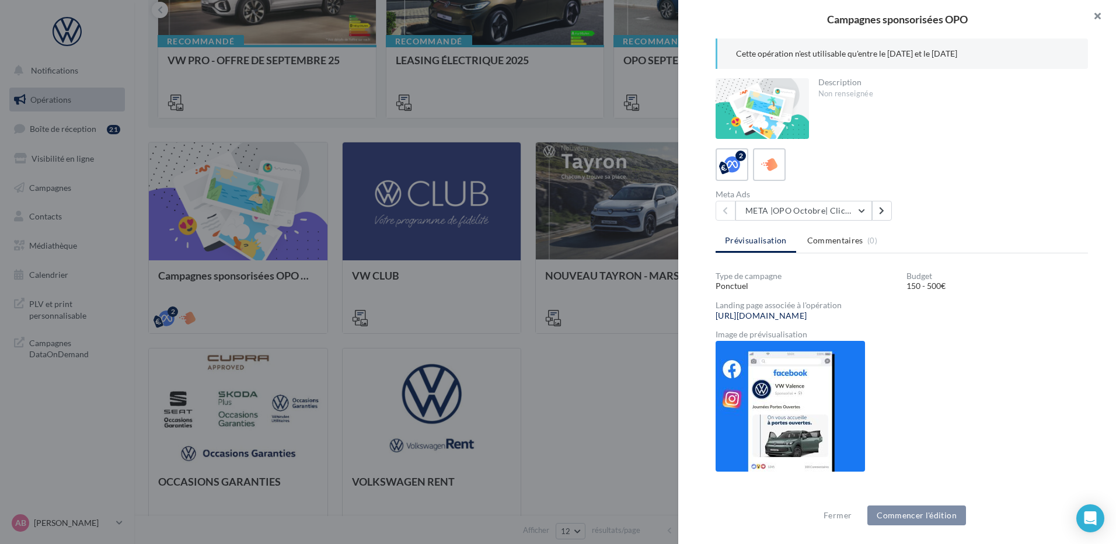
click at [1097, 12] on button "button" at bounding box center [1093, 17] width 47 height 35
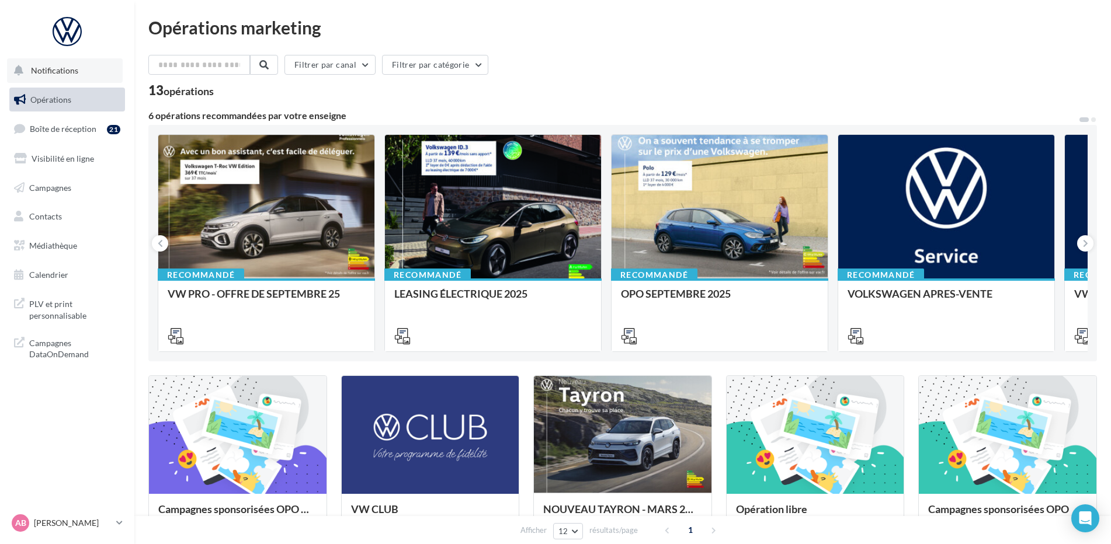
click at [53, 64] on button "Notifications" at bounding box center [65, 70] width 116 height 25
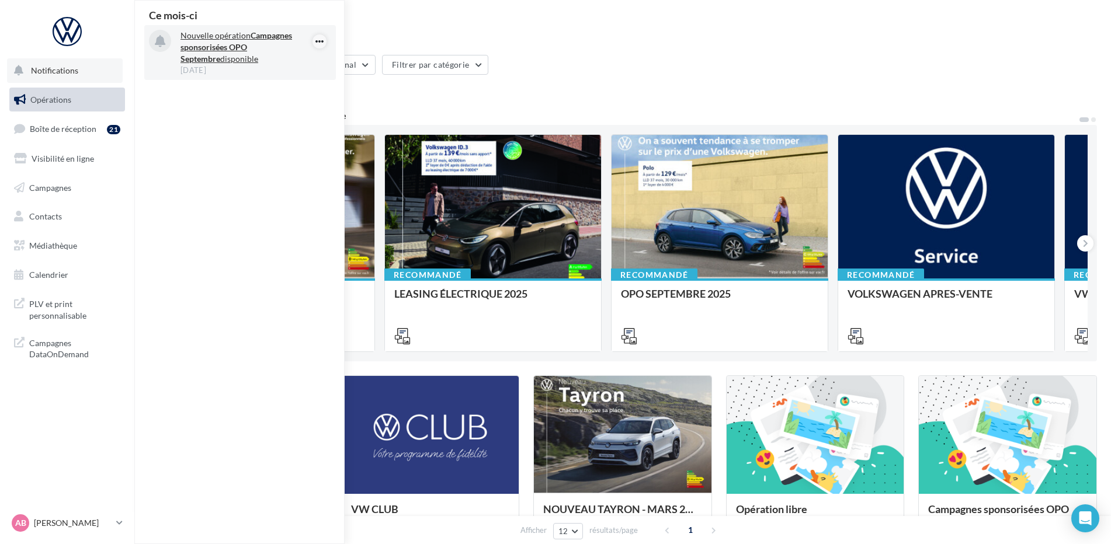
click at [315, 39] on icon "button" at bounding box center [319, 41] width 9 height 14
click at [269, 92] on button "Découvrir cette opération" at bounding box center [260, 91] width 132 height 27
click at [262, 94] on button "Découvrir cette opération" at bounding box center [260, 91] width 132 height 27
click at [227, 91] on button "Découvrir cette opération" at bounding box center [260, 91] width 132 height 27
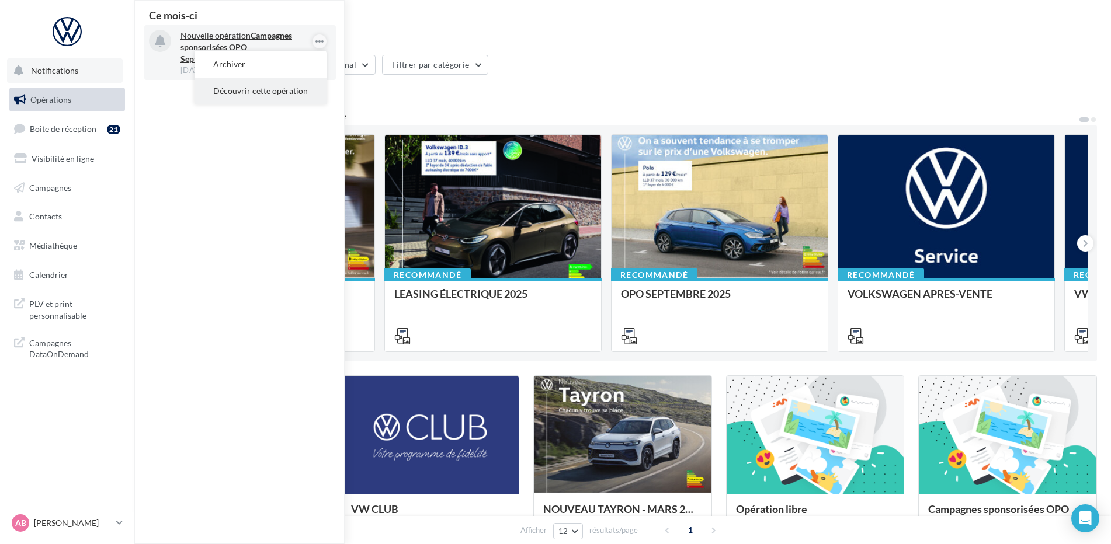
click at [227, 91] on button "Découvrir cette opération" at bounding box center [260, 91] width 132 height 27
click at [226, 91] on button "Découvrir cette opération" at bounding box center [260, 91] width 132 height 27
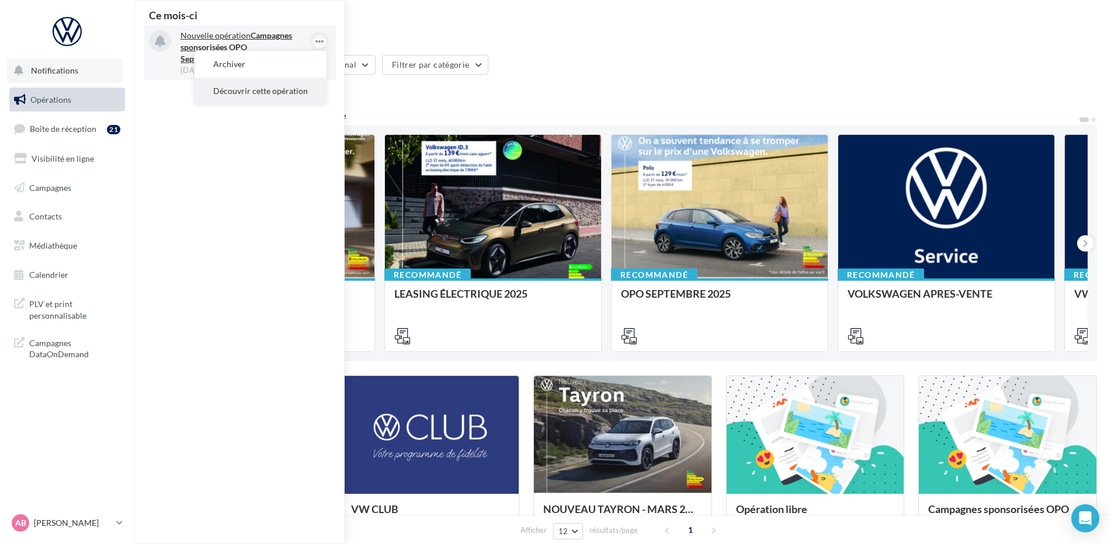
click at [225, 91] on button "Découvrir cette opération" at bounding box center [260, 91] width 132 height 27
click at [220, 31] on p "Nouvelle opération Campagnes sponsorisées OPO Septembre disponible" at bounding box center [247, 47] width 135 height 35
click at [220, 50] on strong "Campagnes sponsorisées OPO Septembre" at bounding box center [236, 46] width 112 height 33
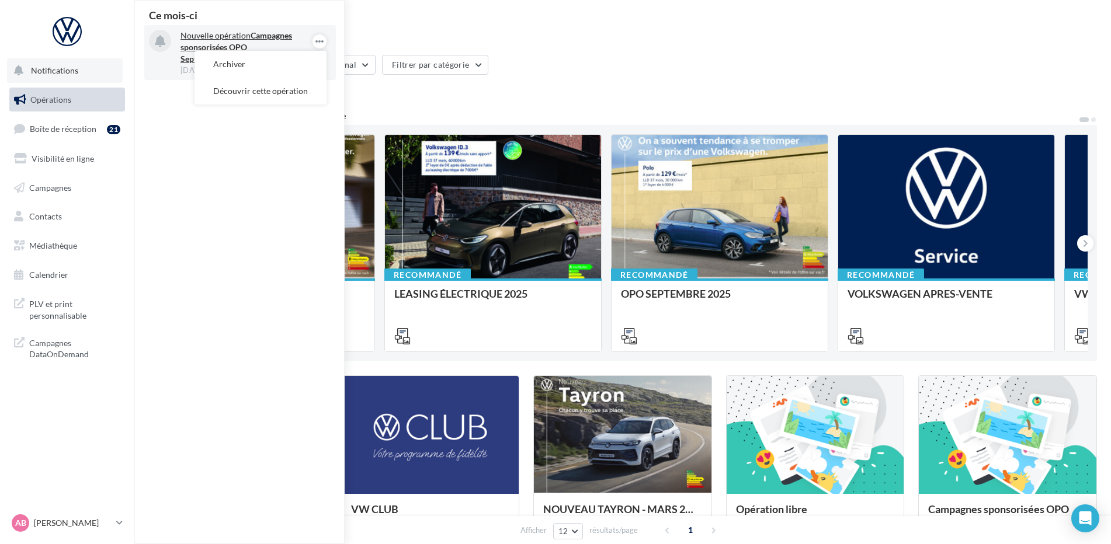
click at [220, 50] on strong "Campagnes sponsorisées OPO Septembre" at bounding box center [236, 46] width 112 height 33
click at [221, 50] on strong "Campagnes sponsorisées OPO Septembre" at bounding box center [236, 46] width 112 height 33
click at [242, 157] on div "Ce mois-ci Nouvelle opération Campagnes sponsorisées OPO Septembre disponible 0…" at bounding box center [240, 272] width 210 height 543
click at [212, 42] on p "Nouvelle opération Campagnes sponsorisées OPO Septembre disponible" at bounding box center [247, 47] width 135 height 35
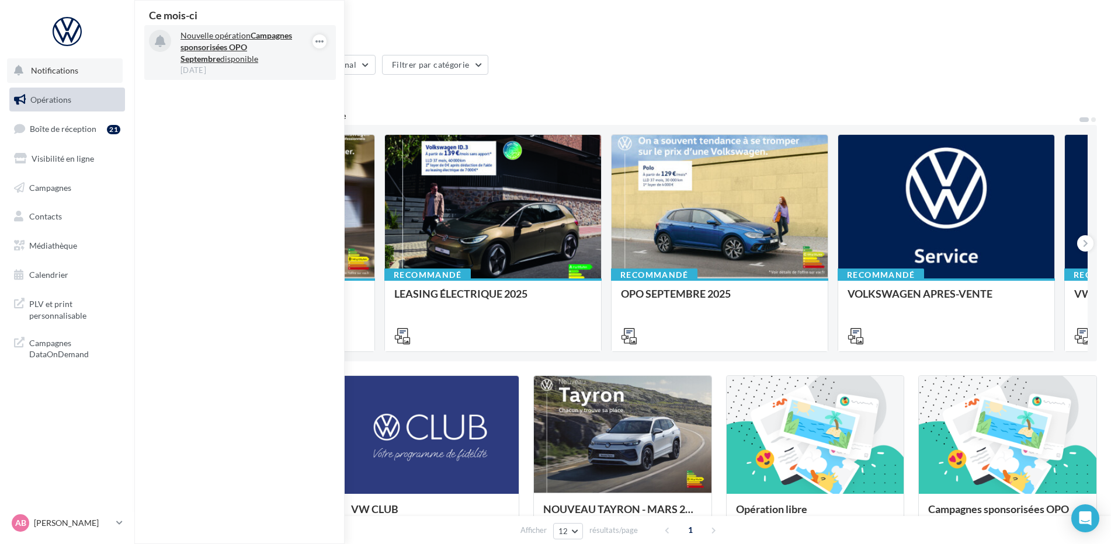
click at [211, 42] on strong "Campagnes sponsorisées OPO Septembre" at bounding box center [236, 46] width 112 height 33
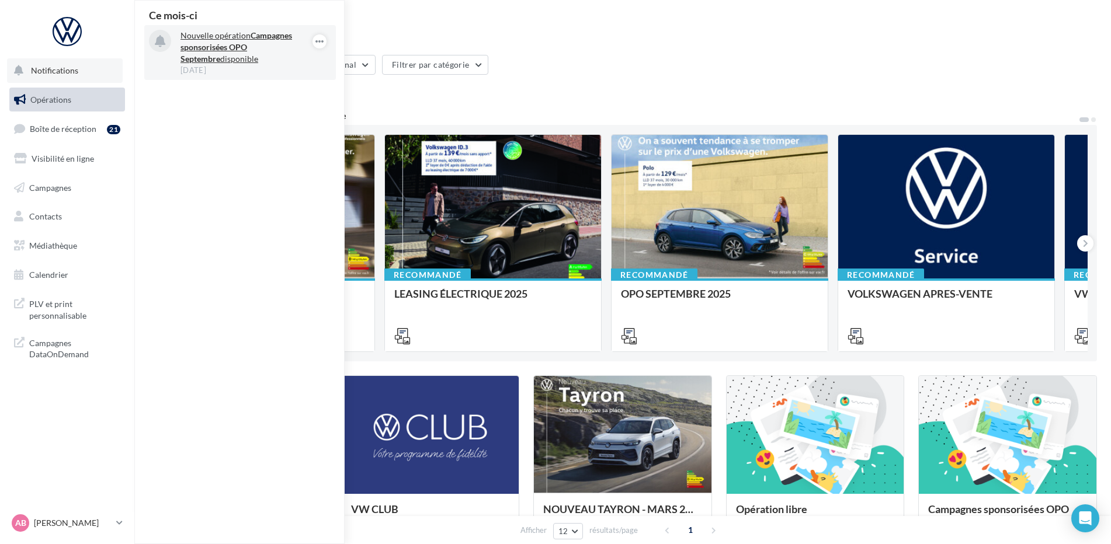
click at [211, 42] on strong "Campagnes sponsorisées OPO Septembre" at bounding box center [236, 46] width 112 height 33
click at [54, 103] on span "Opérations" at bounding box center [50, 100] width 41 height 10
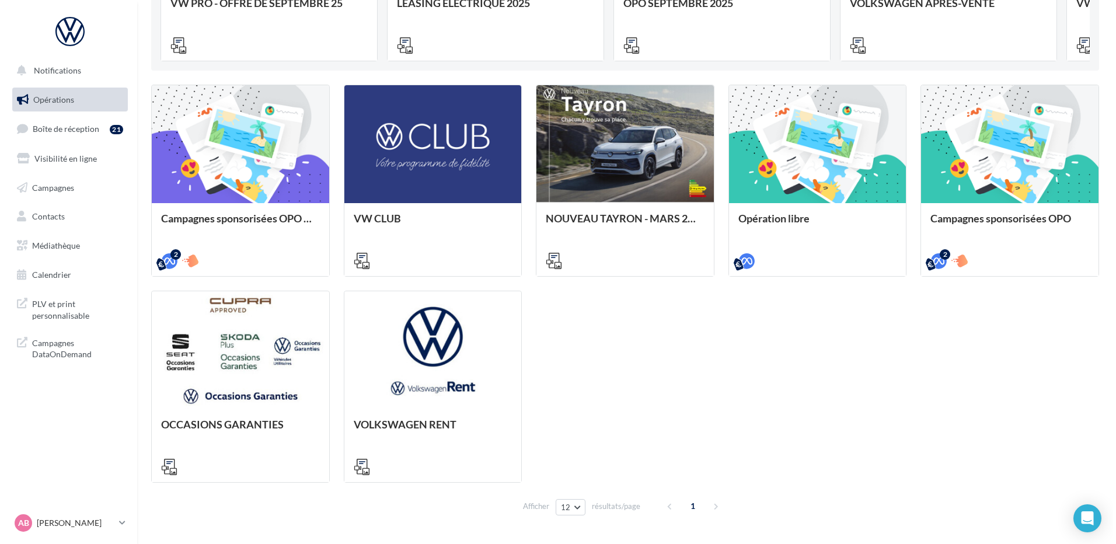
scroll to position [292, 0]
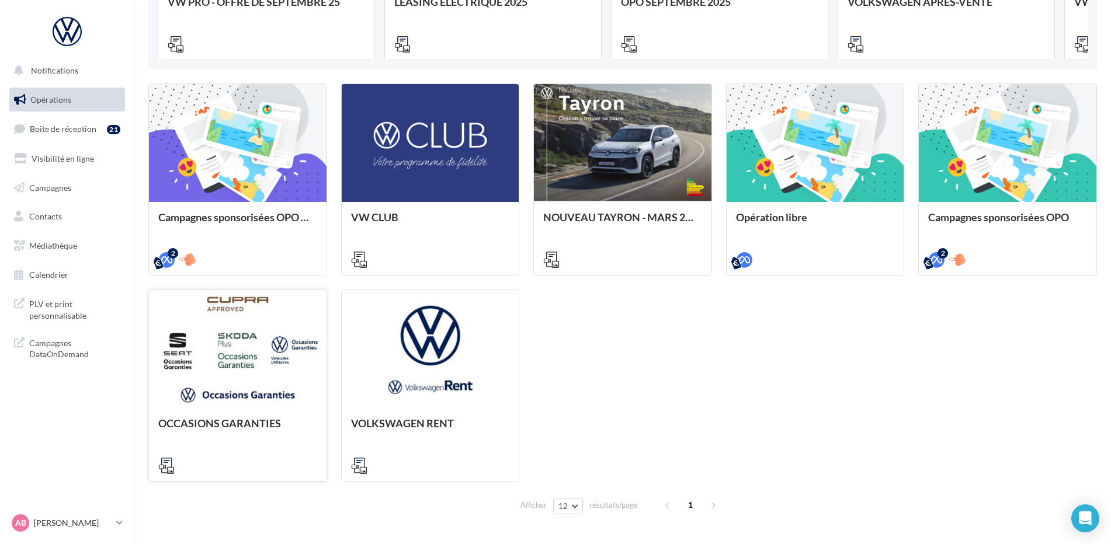
click at [248, 331] on div at bounding box center [238, 349] width 178 height 119
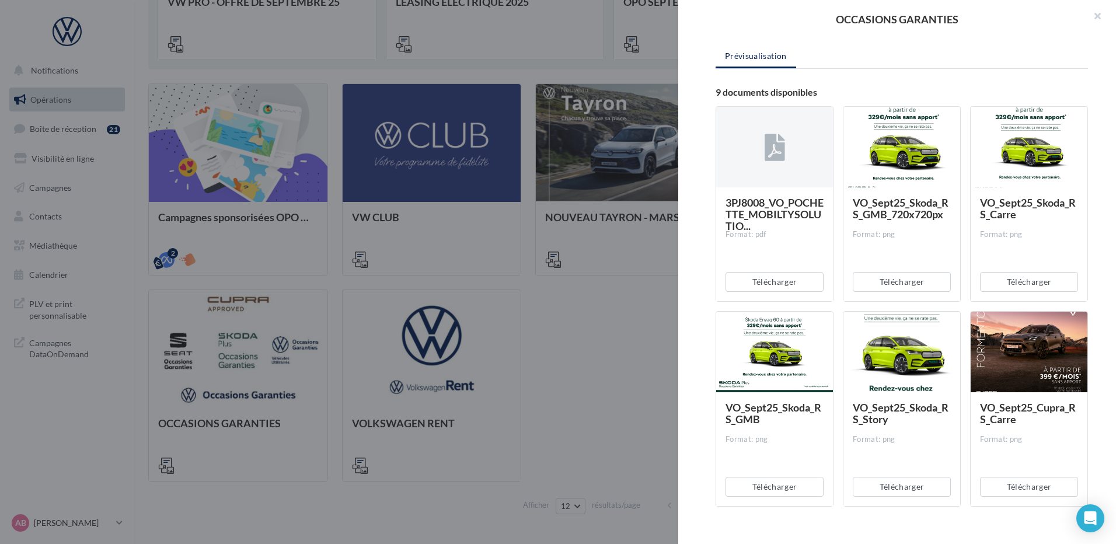
scroll to position [67, 0]
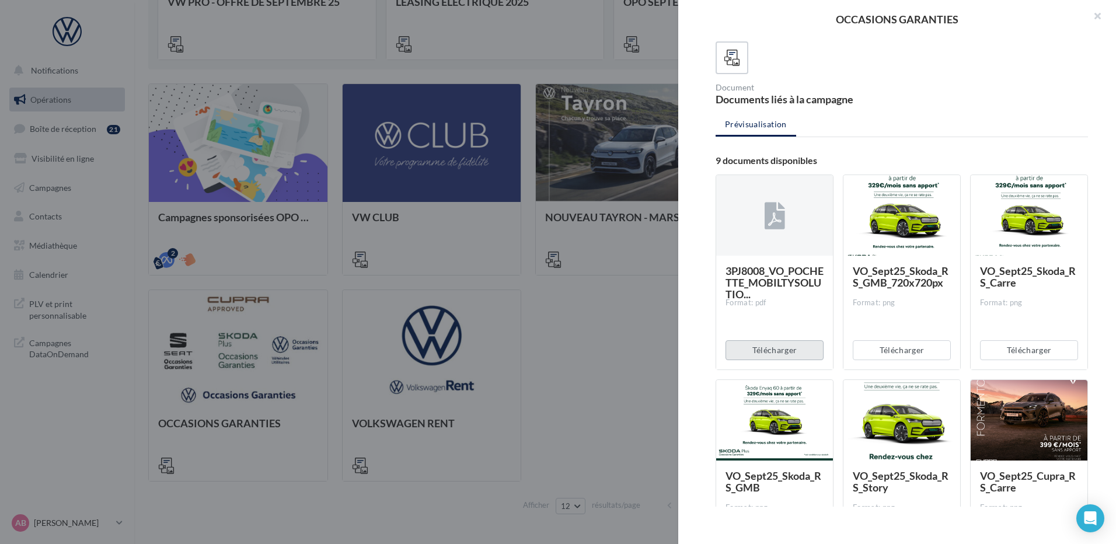
click at [774, 350] on button "Télécharger" at bounding box center [775, 350] width 98 height 20
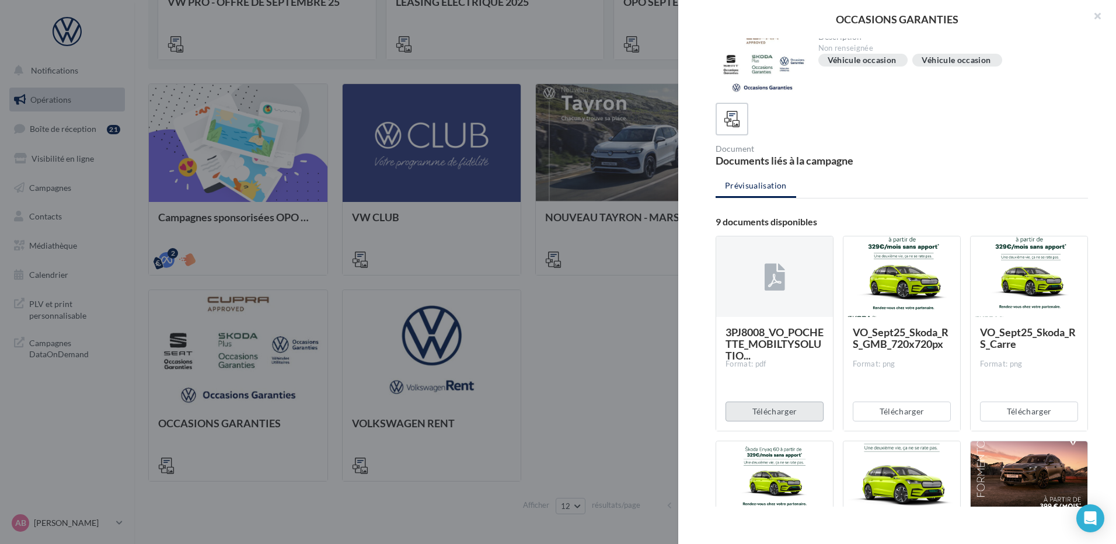
scroll to position [0, 0]
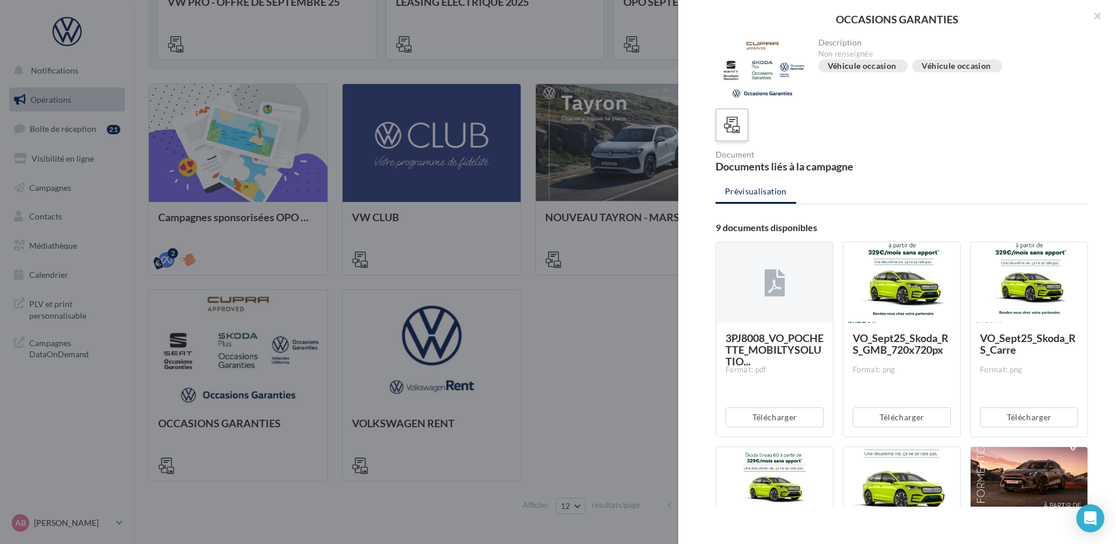
click at [732, 127] on icon at bounding box center [732, 125] width 17 height 17
click at [1098, 16] on button "button" at bounding box center [1093, 17] width 47 height 35
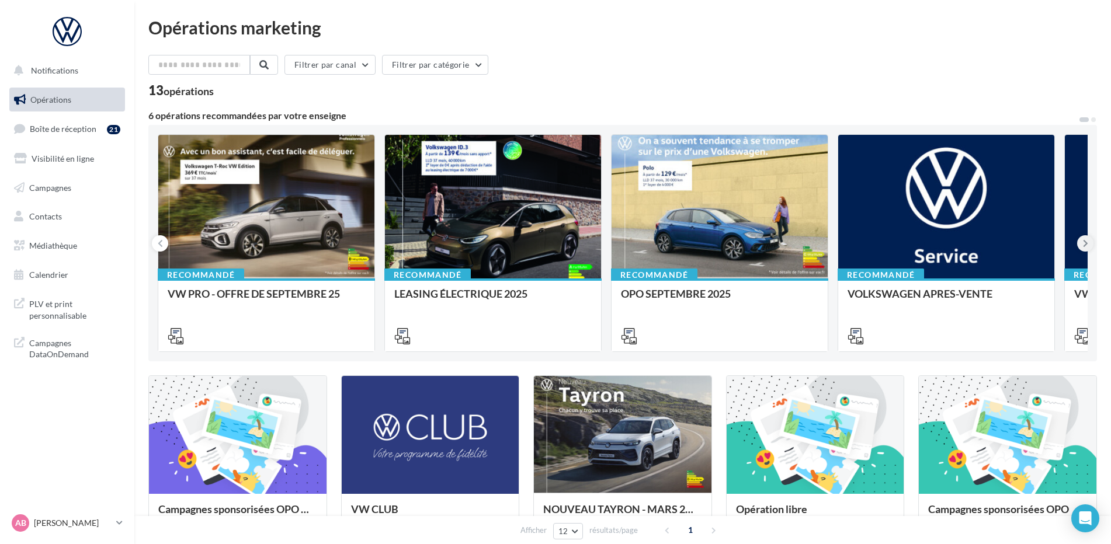
click at [1087, 244] on icon at bounding box center [1085, 244] width 5 height 12
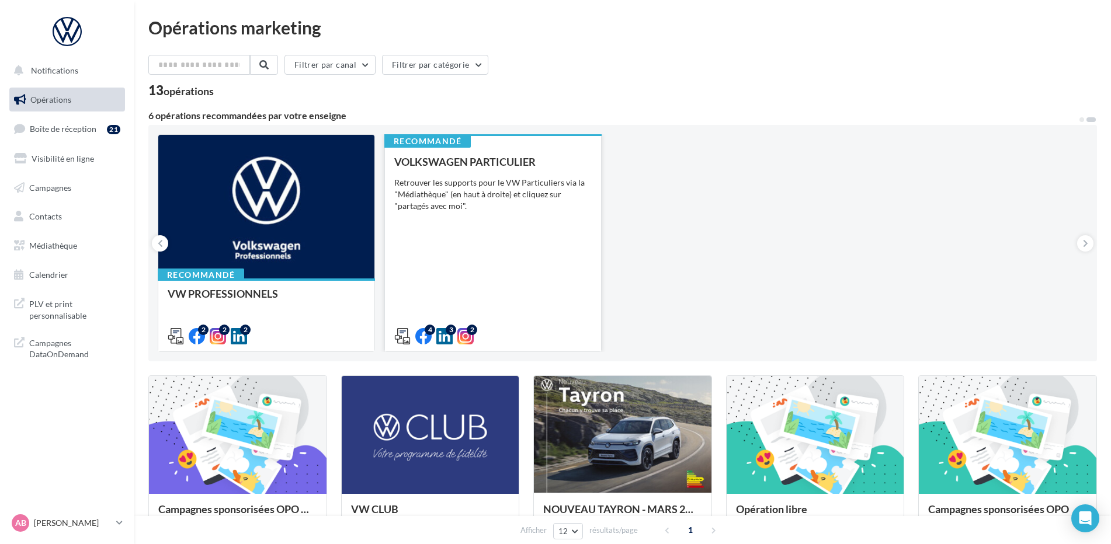
click at [500, 180] on div "Retrouver les supports pour le VW Particuliers via la "Médiathèque" (en haut à …" at bounding box center [492, 194] width 197 height 35
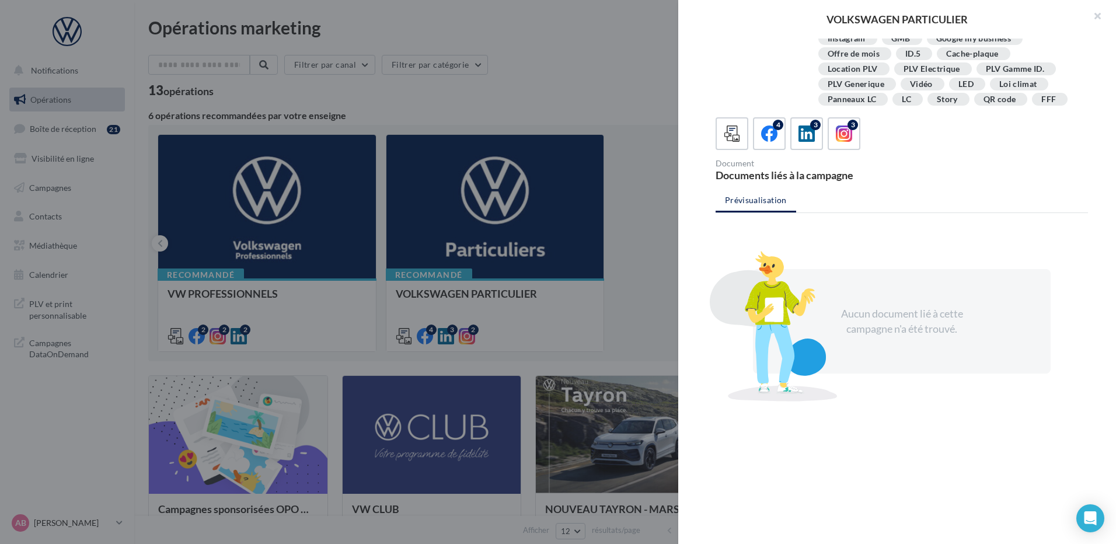
scroll to position [213, 0]
click at [1099, 17] on button "button" at bounding box center [1093, 17] width 47 height 35
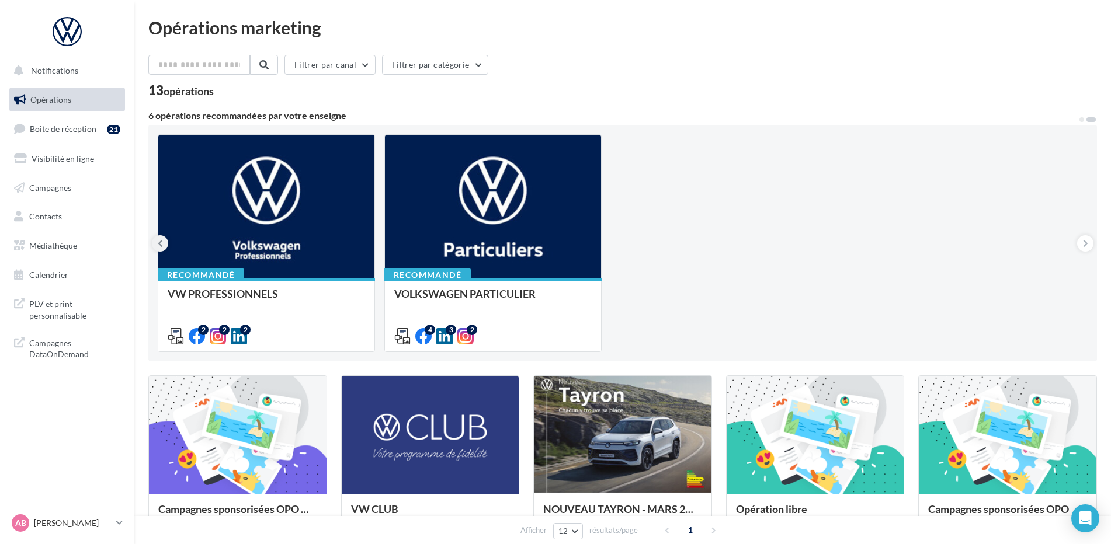
click at [158, 248] on icon at bounding box center [160, 244] width 5 height 12
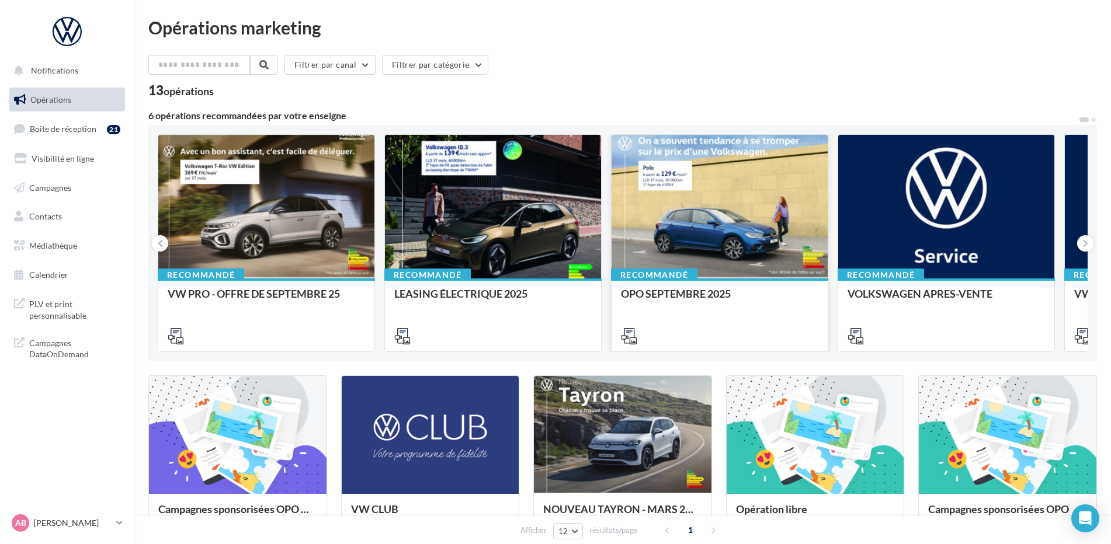
click at [690, 218] on div at bounding box center [719, 207] width 216 height 145
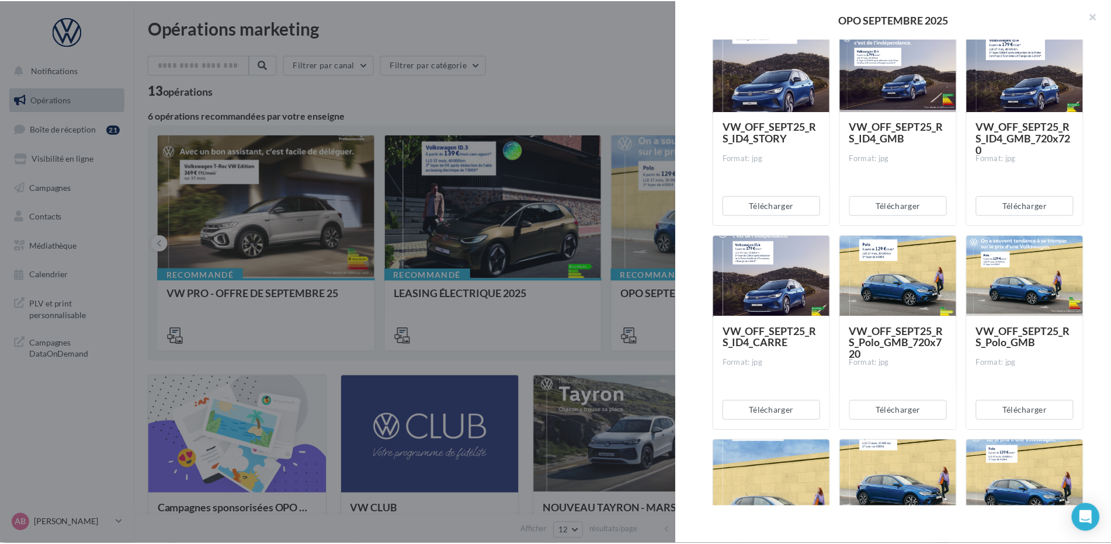
scroll to position [1533, 0]
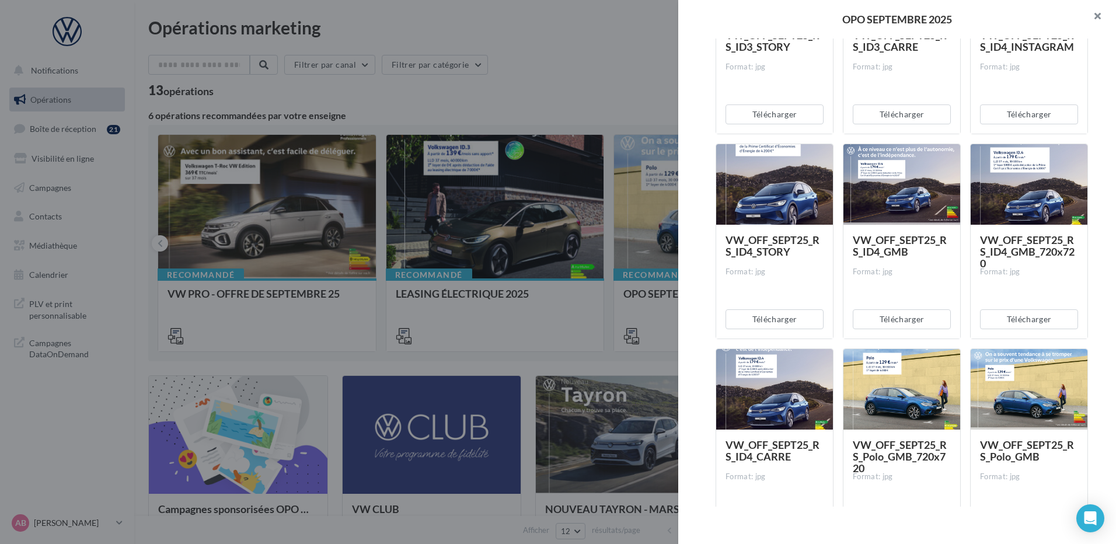
click at [1098, 16] on button "button" at bounding box center [1093, 17] width 47 height 35
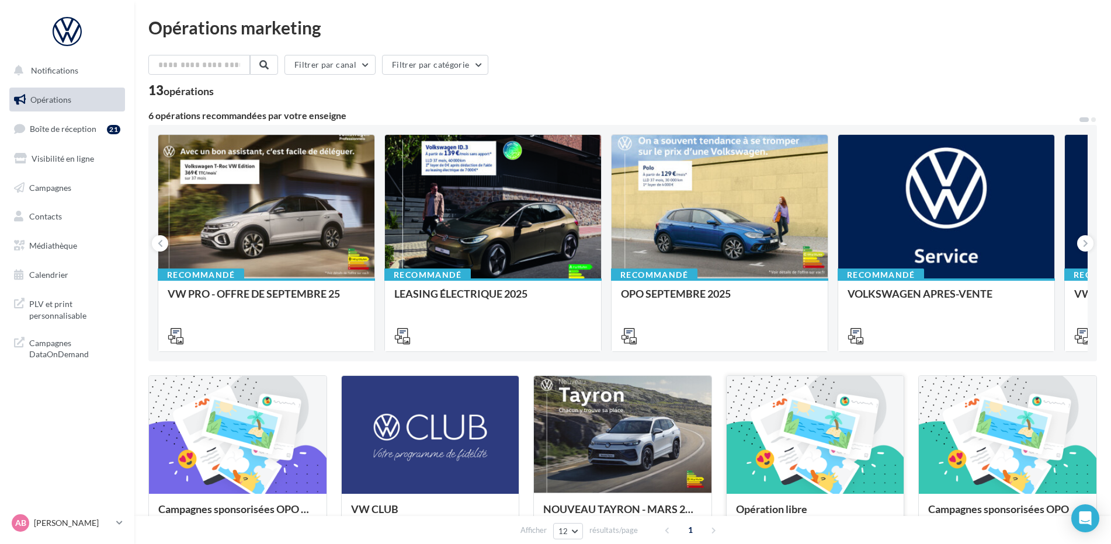
click at [819, 440] on div at bounding box center [815, 435] width 178 height 119
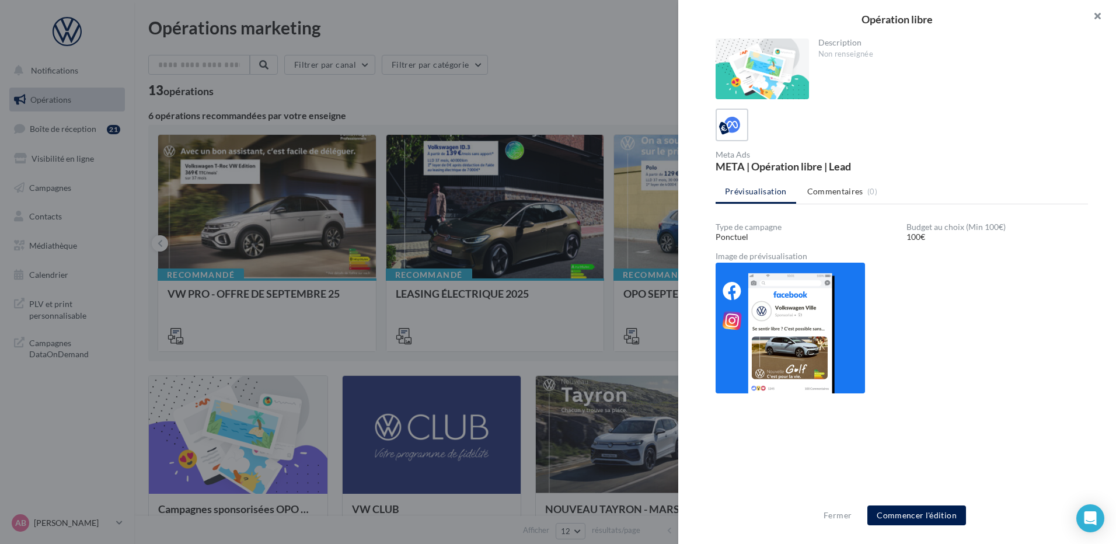
click at [1097, 14] on button "button" at bounding box center [1093, 17] width 47 height 35
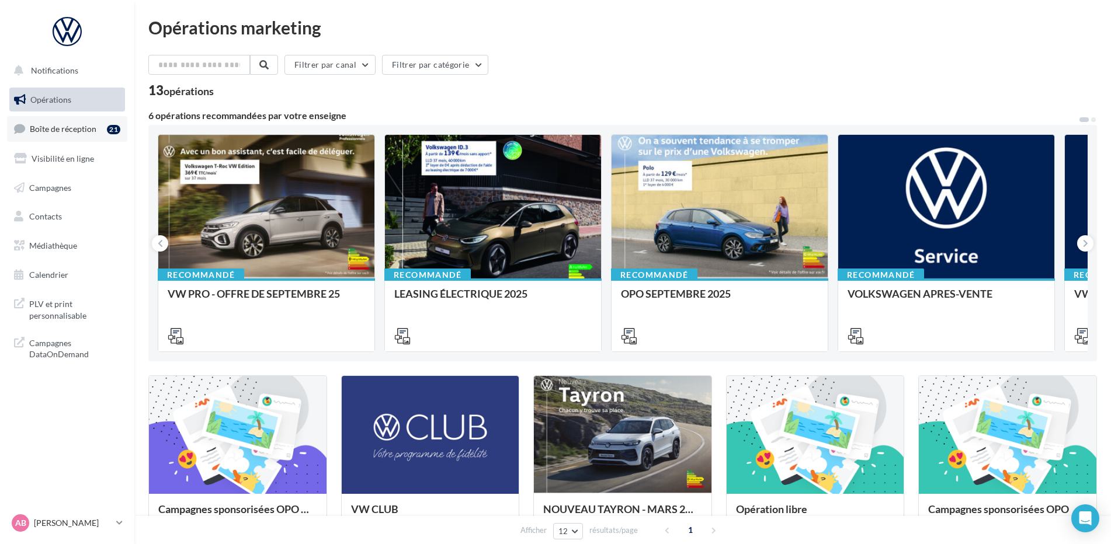
click at [50, 133] on span "Boîte de réception" at bounding box center [63, 129] width 67 height 10
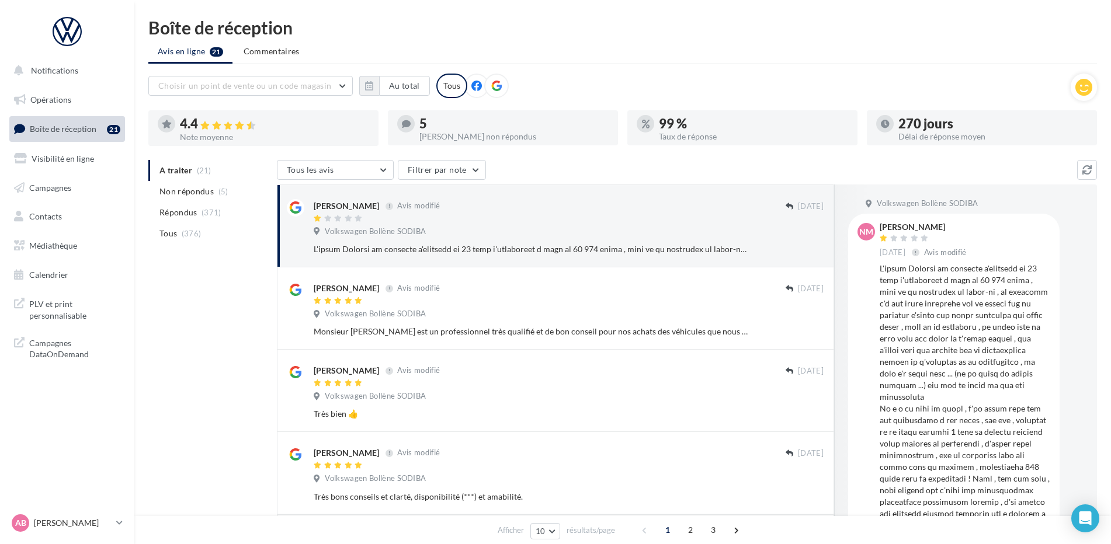
click at [48, 159] on span "Visibilité en ligne" at bounding box center [63, 159] width 62 height 10
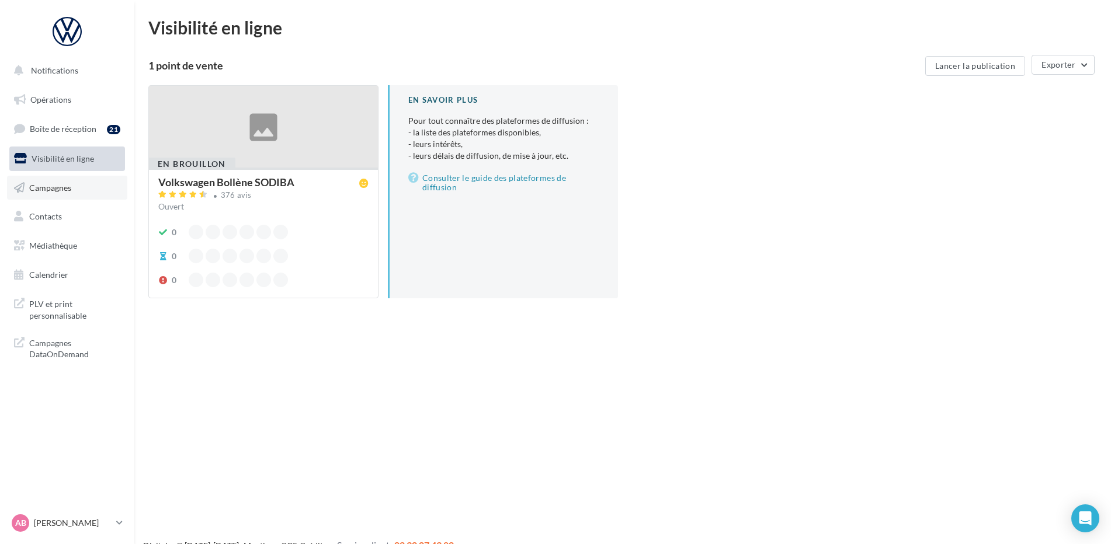
click at [50, 192] on span "Campagnes" at bounding box center [50, 187] width 42 height 10
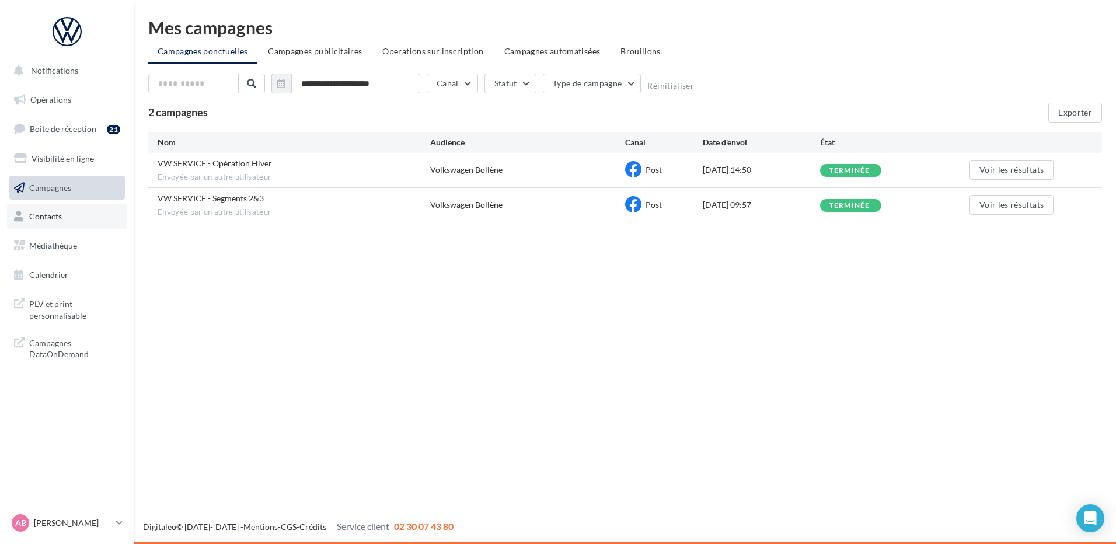
click at [55, 218] on span "Contacts" at bounding box center [45, 216] width 33 height 10
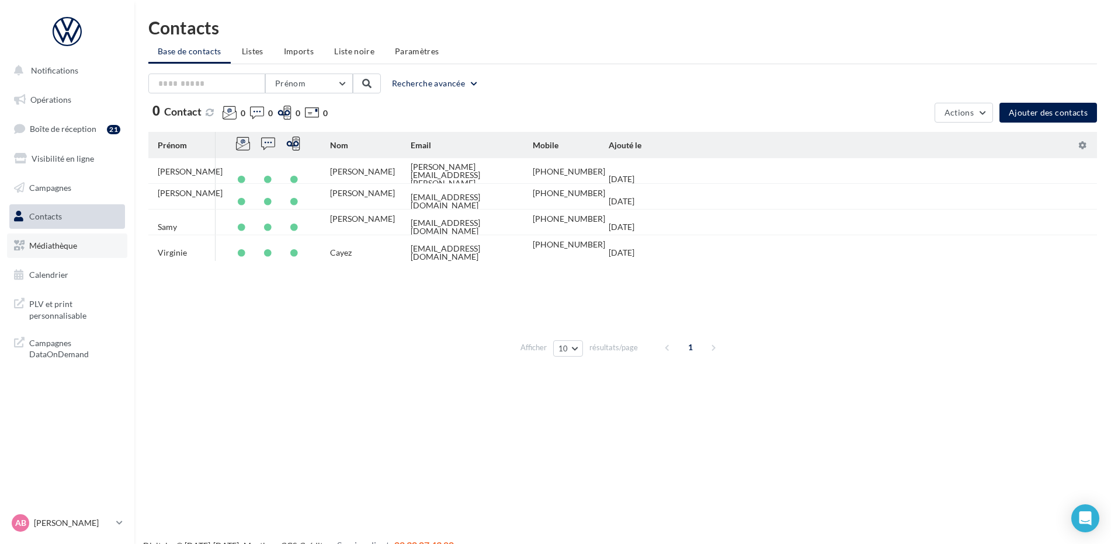
click at [64, 241] on span "Médiathèque" at bounding box center [53, 246] width 48 height 10
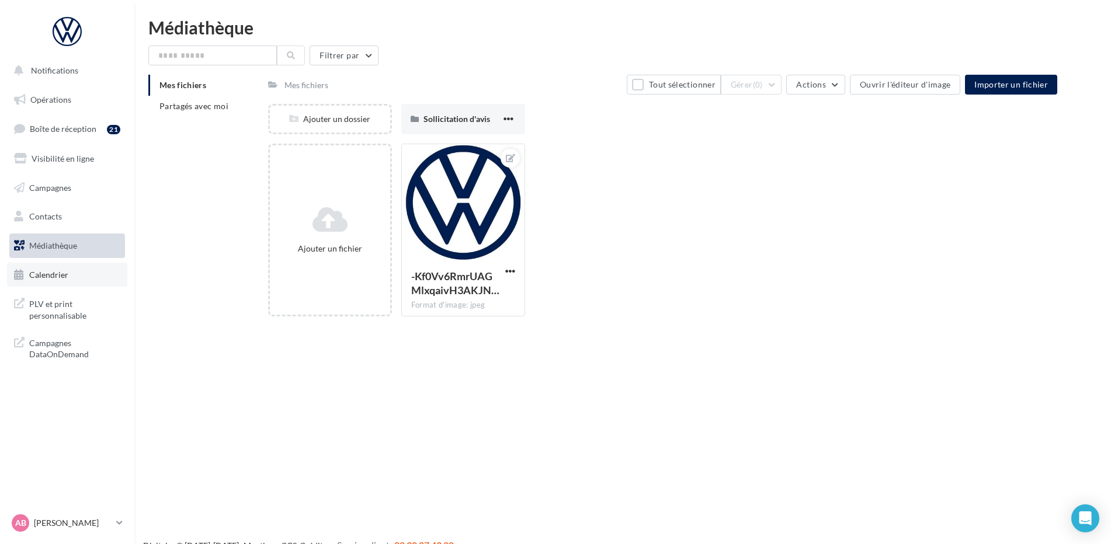
click at [57, 275] on span "Calendrier" at bounding box center [48, 275] width 39 height 10
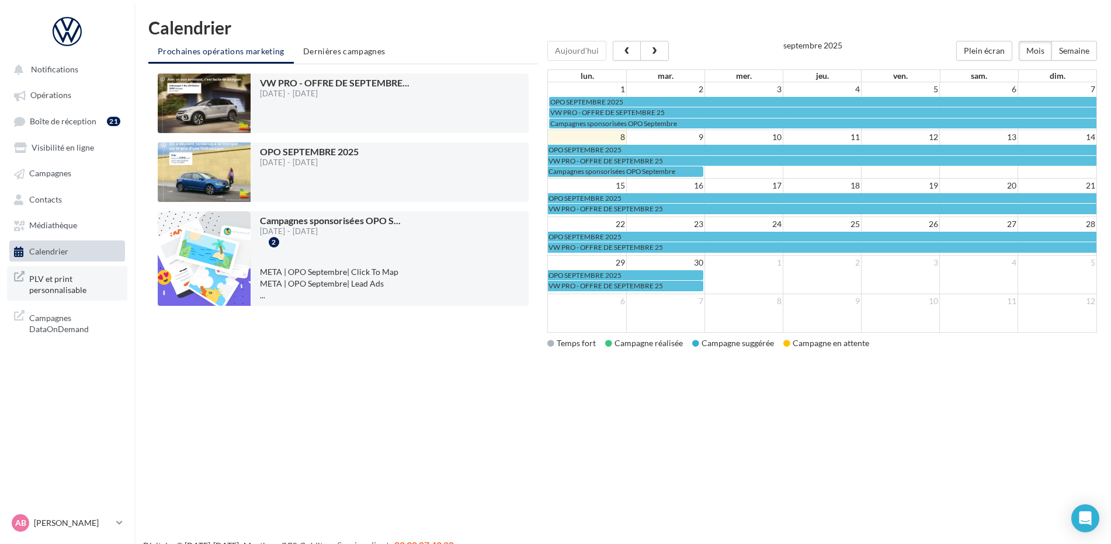
click at [47, 277] on span "PLV et print personnalisable" at bounding box center [74, 283] width 91 height 25
click at [48, 329] on span "Campagnes DataOnDemand" at bounding box center [74, 322] width 91 height 25
